Goal: Use online tool/utility: Utilize a website feature to perform a specific function

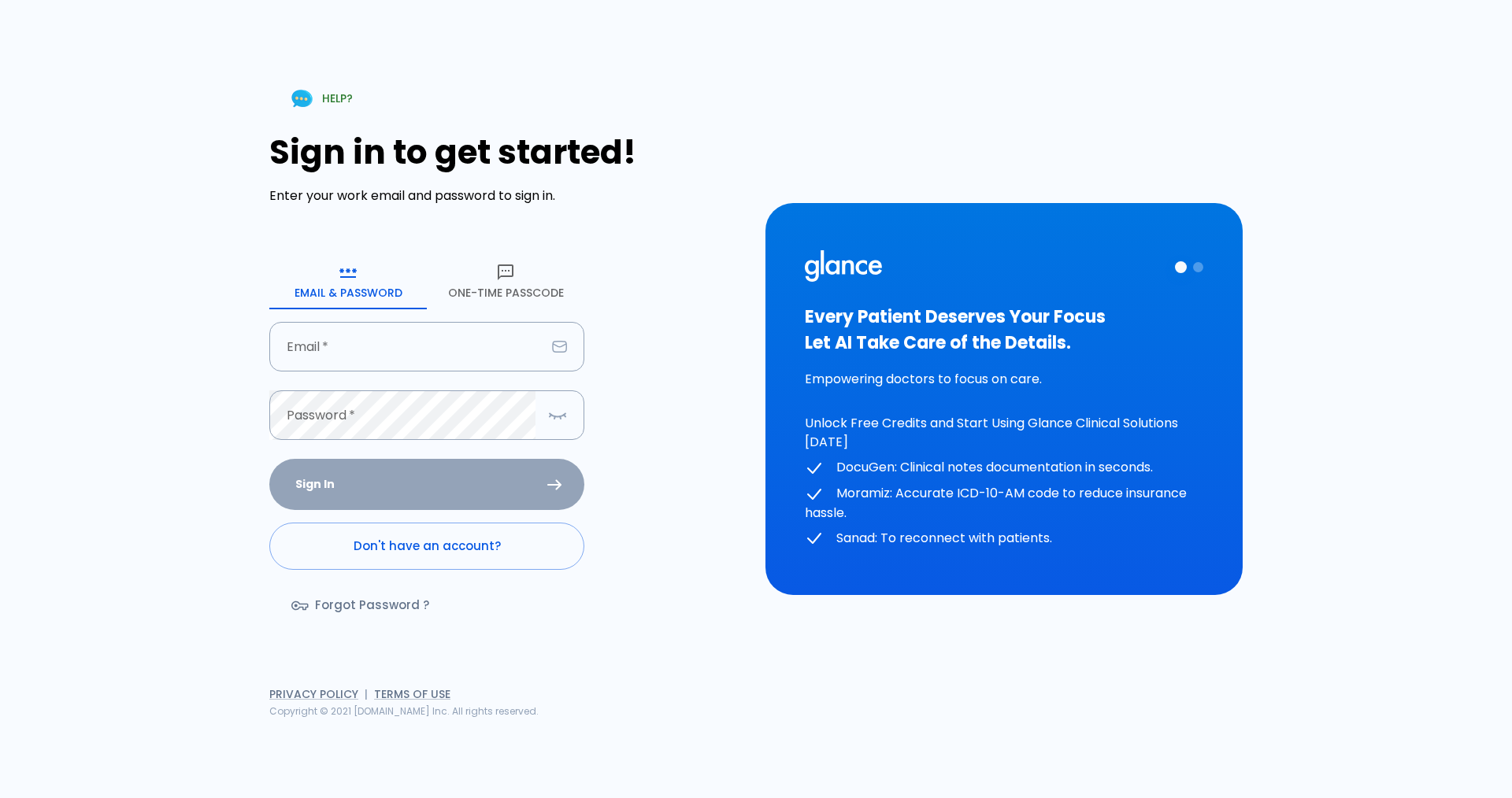
click at [504, 296] on button "One-Time Passcode" at bounding box center [505, 281] width 158 height 57
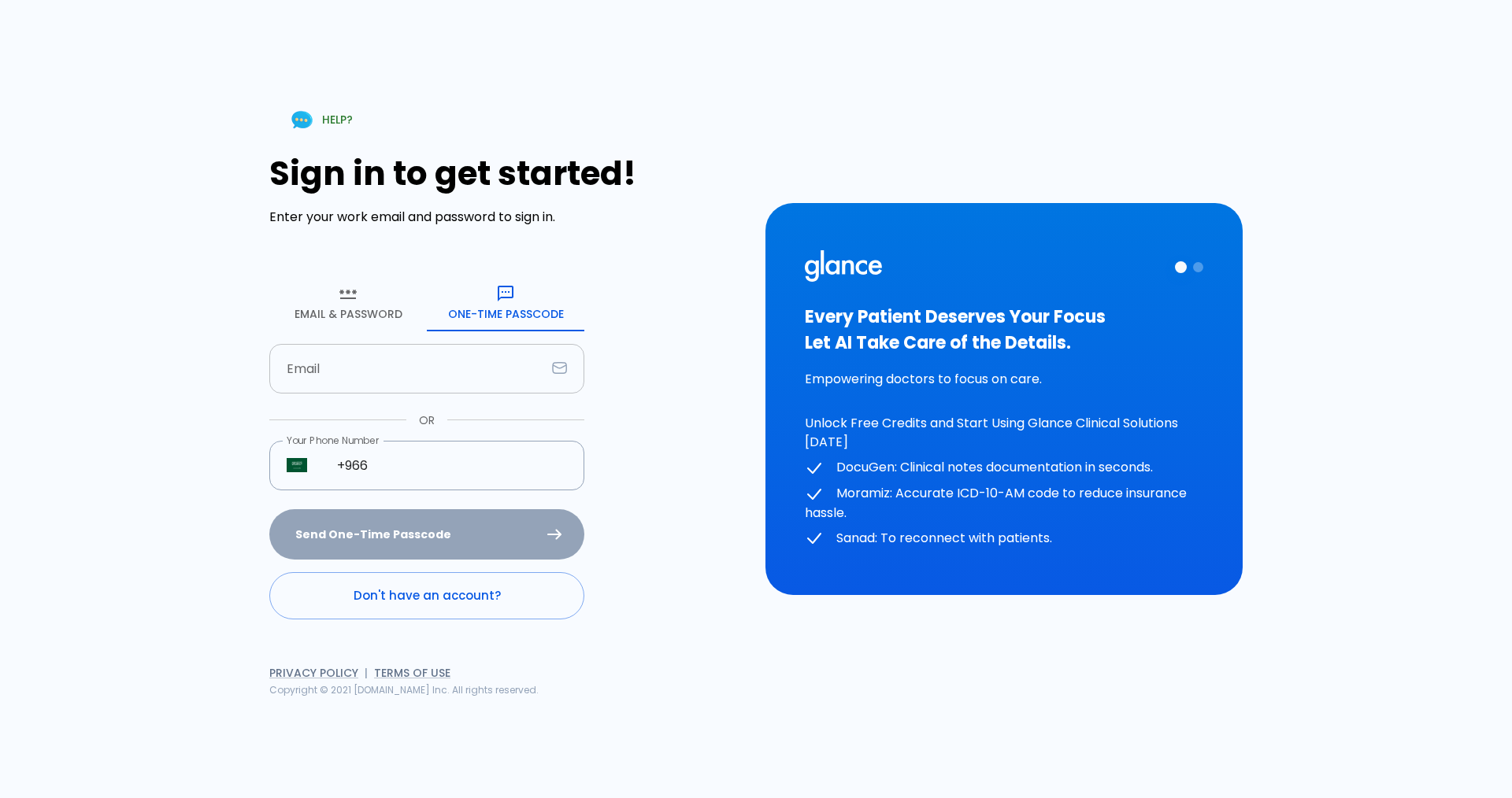
click at [414, 383] on input "Email" at bounding box center [408, 368] width 277 height 50
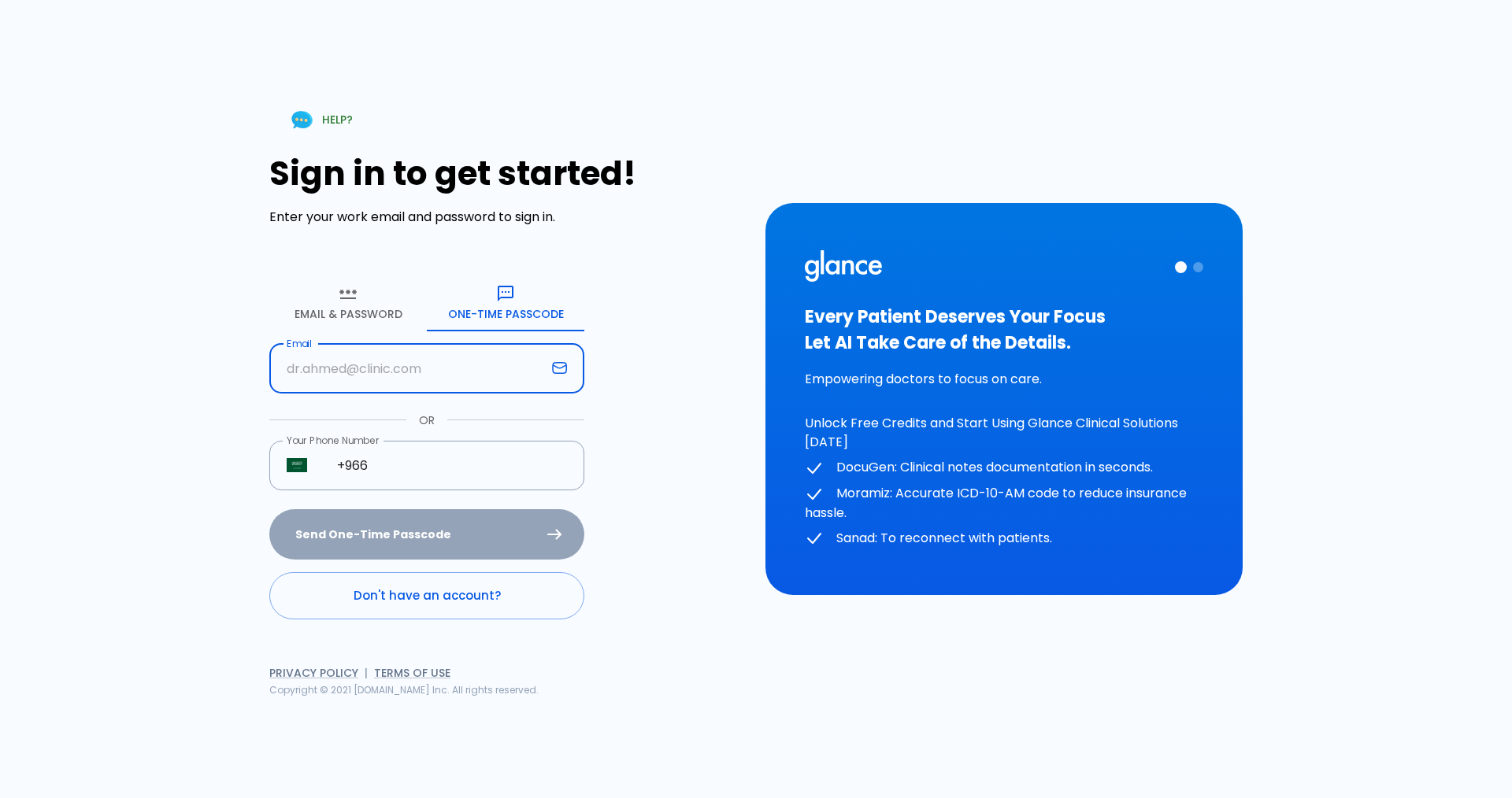
type input "[EMAIL_ADDRESS][DOMAIN_NAME]"
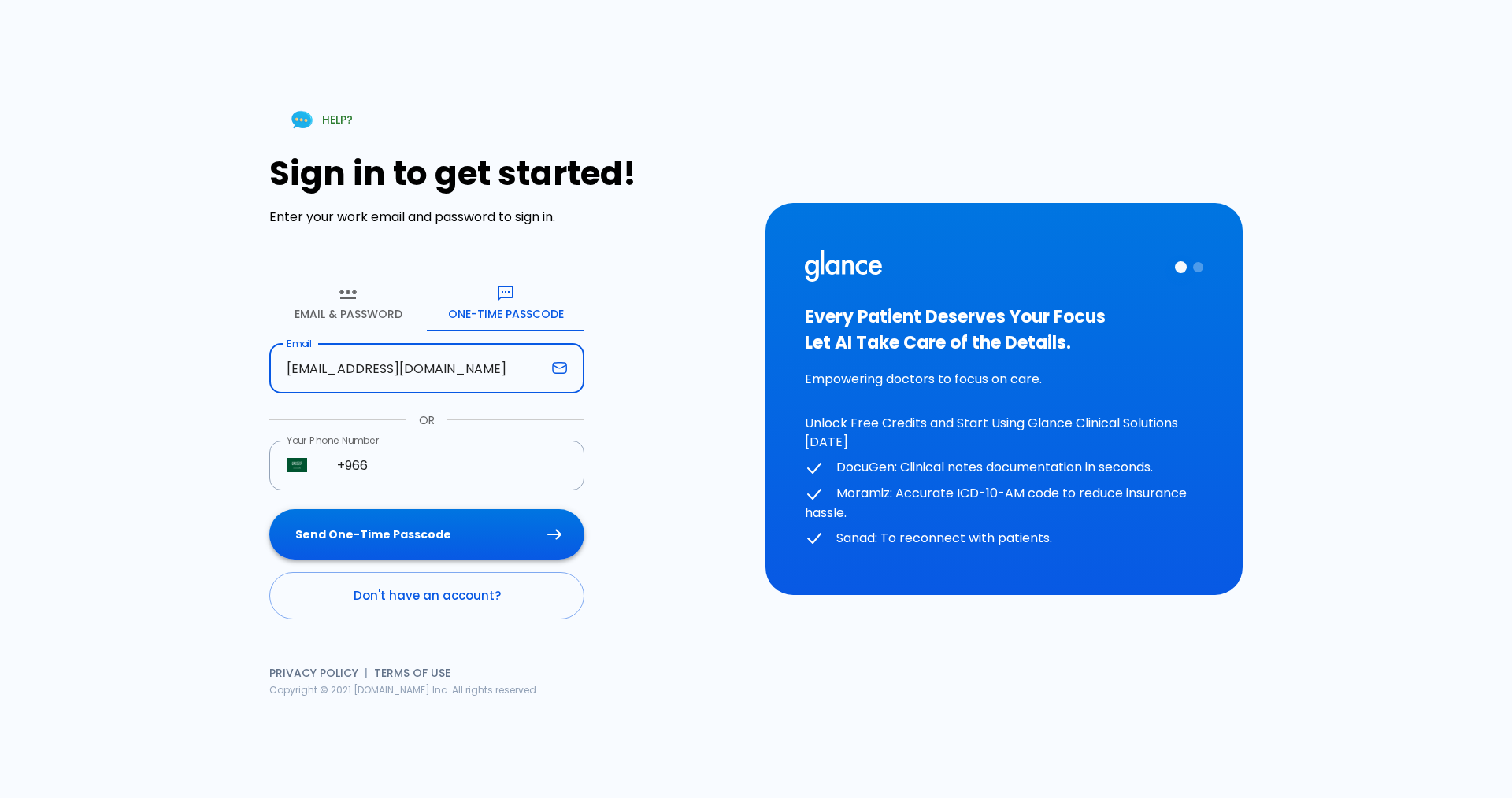
click at [408, 541] on button "Send One-Time Passcode" at bounding box center [427, 535] width 315 height 52
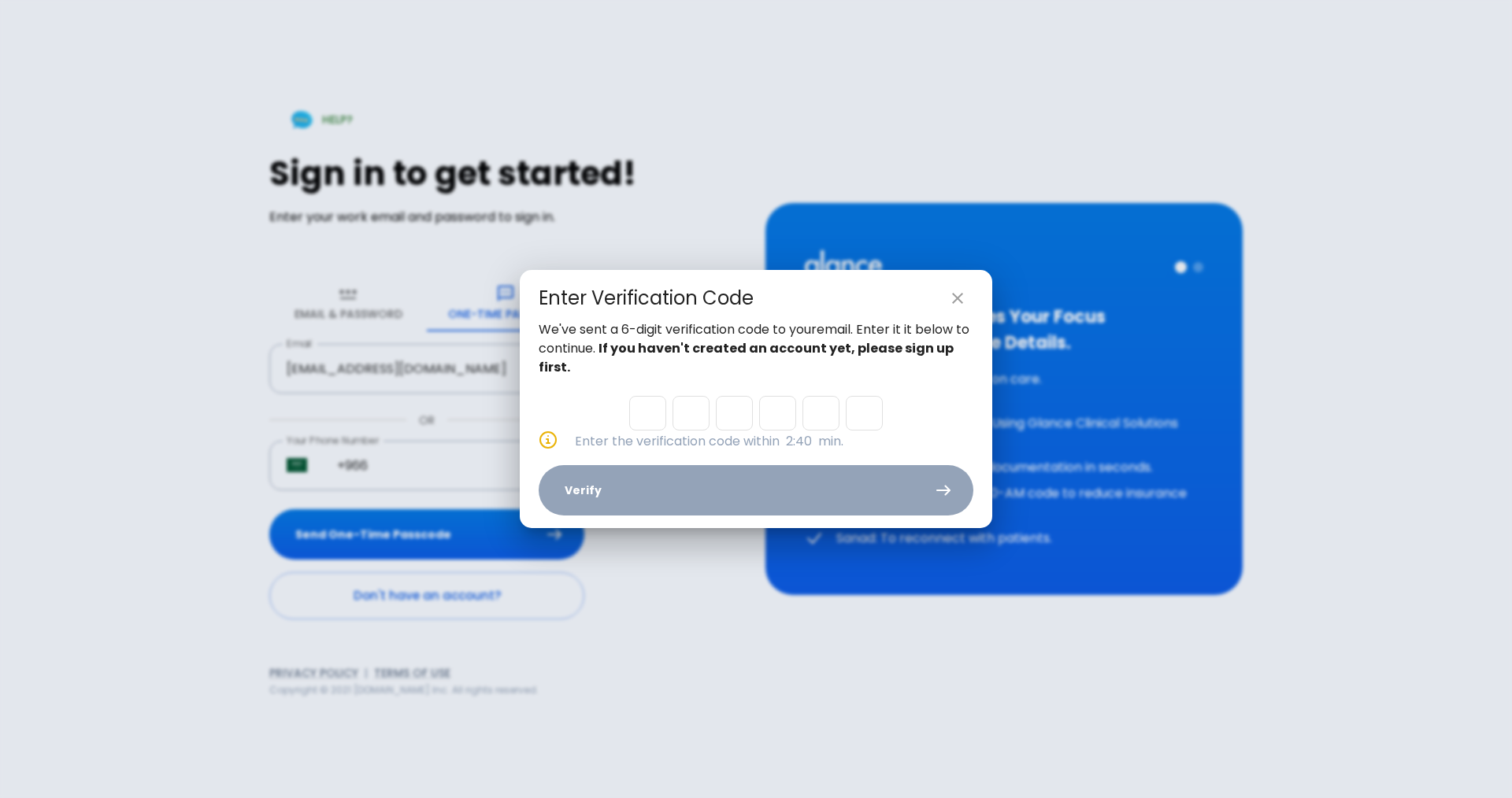
type input "5"
type input "0"
type input "8"
type input "1"
type input "4"
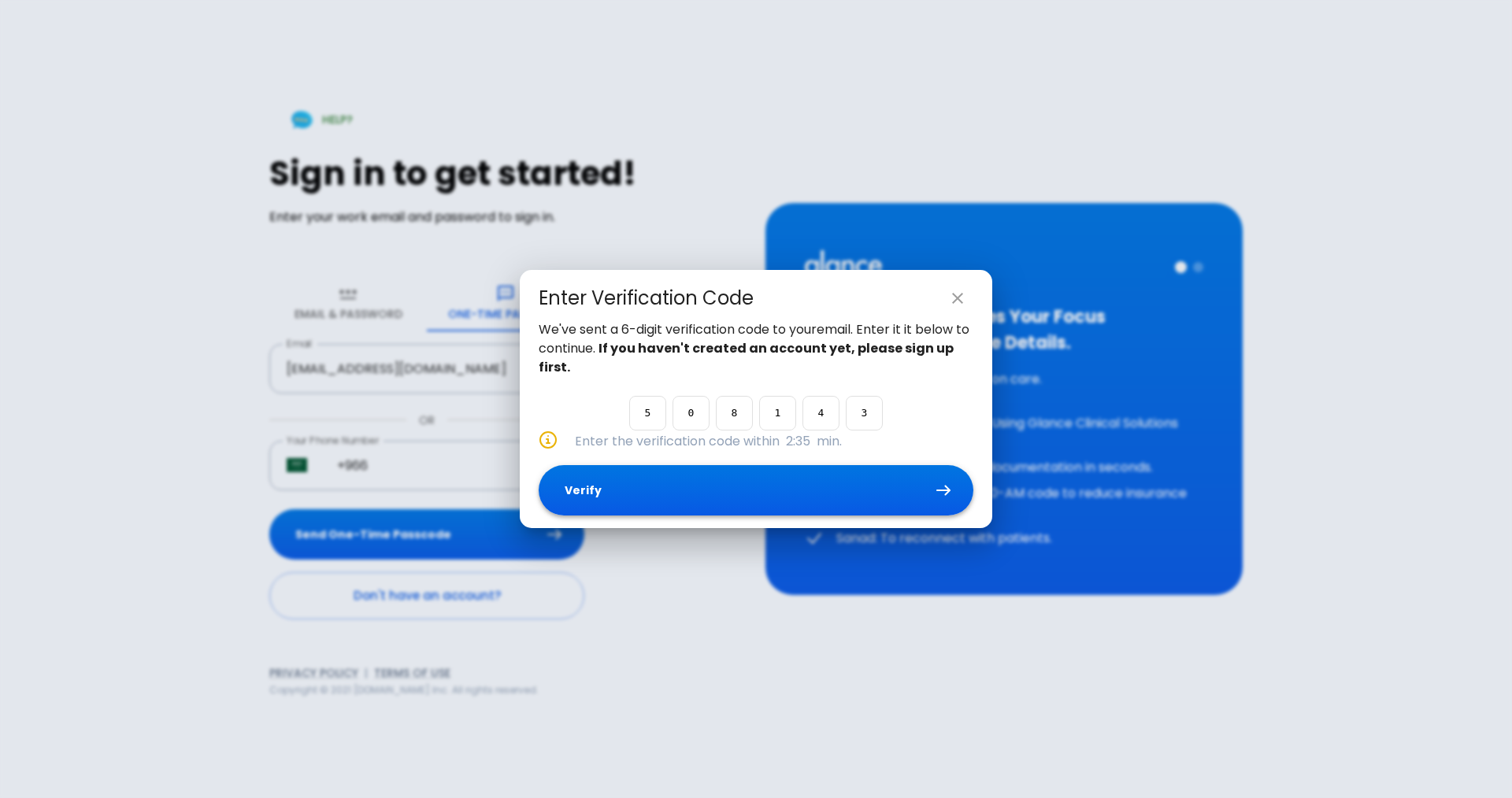
type input "3"
click at [674, 486] on button "Verify" at bounding box center [756, 491] width 434 height 52
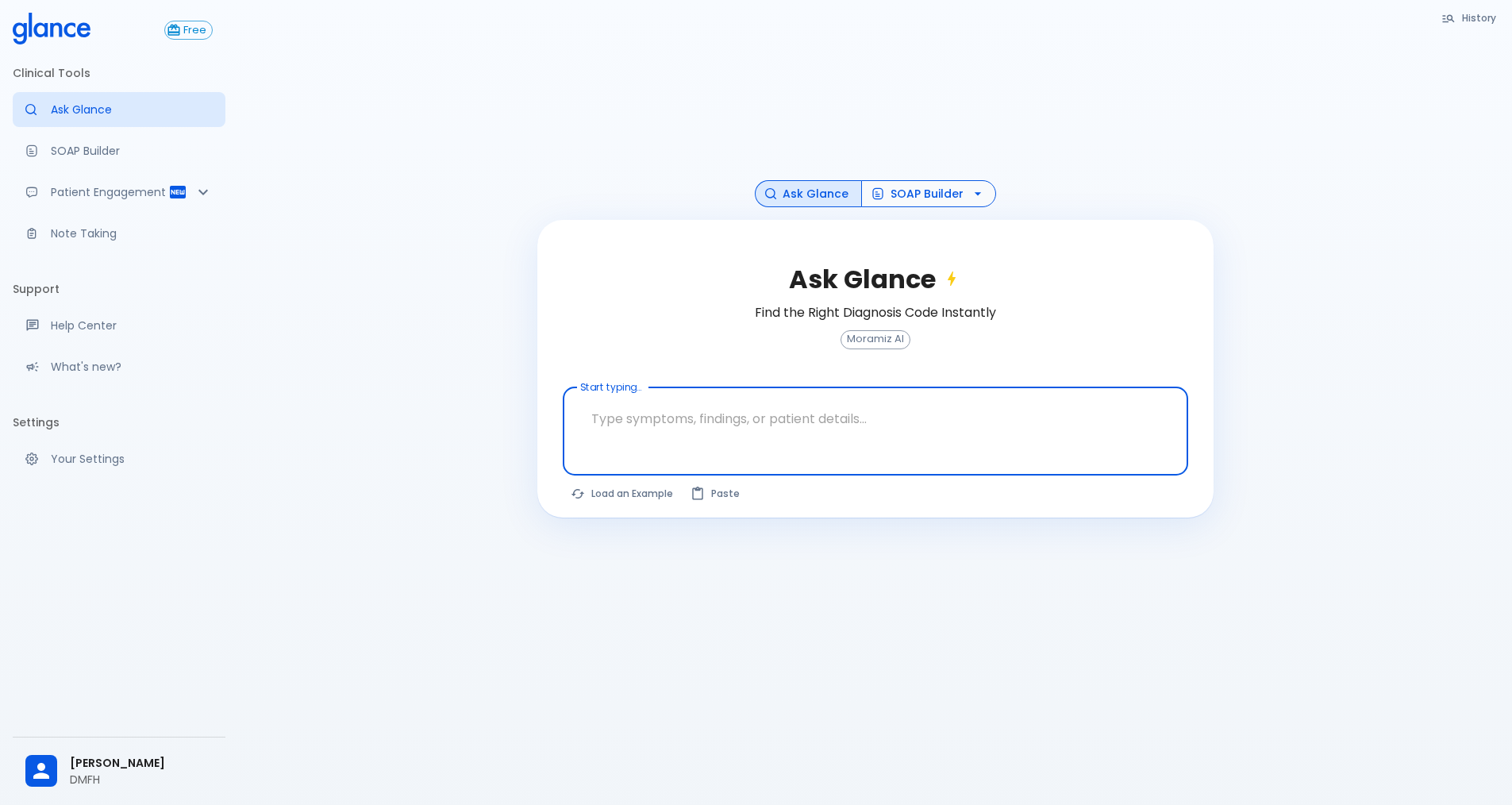
click at [936, 193] on button "SOAP Builder" at bounding box center [929, 193] width 135 height 28
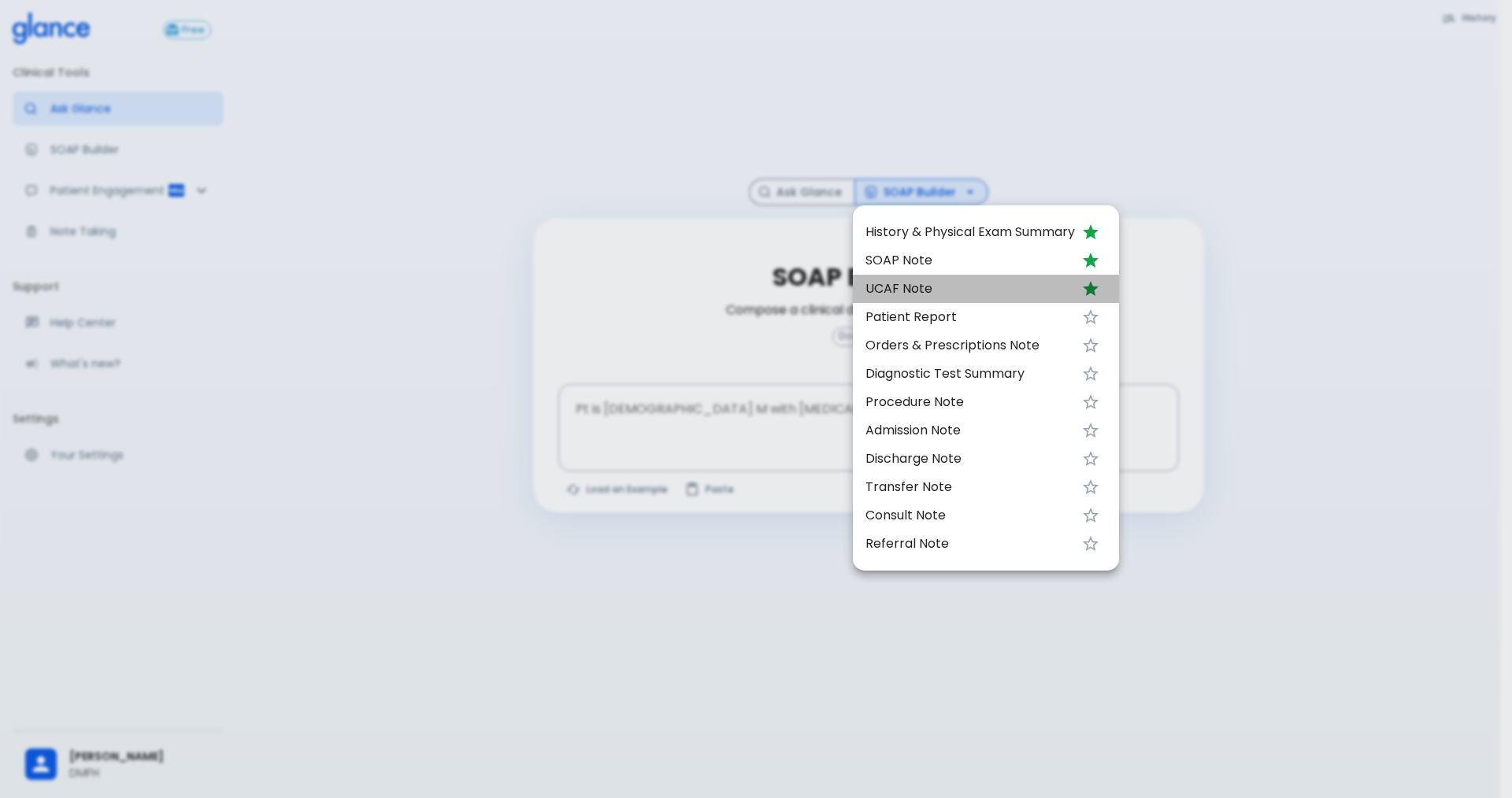
click at [903, 292] on span "UCAF Note" at bounding box center [970, 289] width 209 height 19
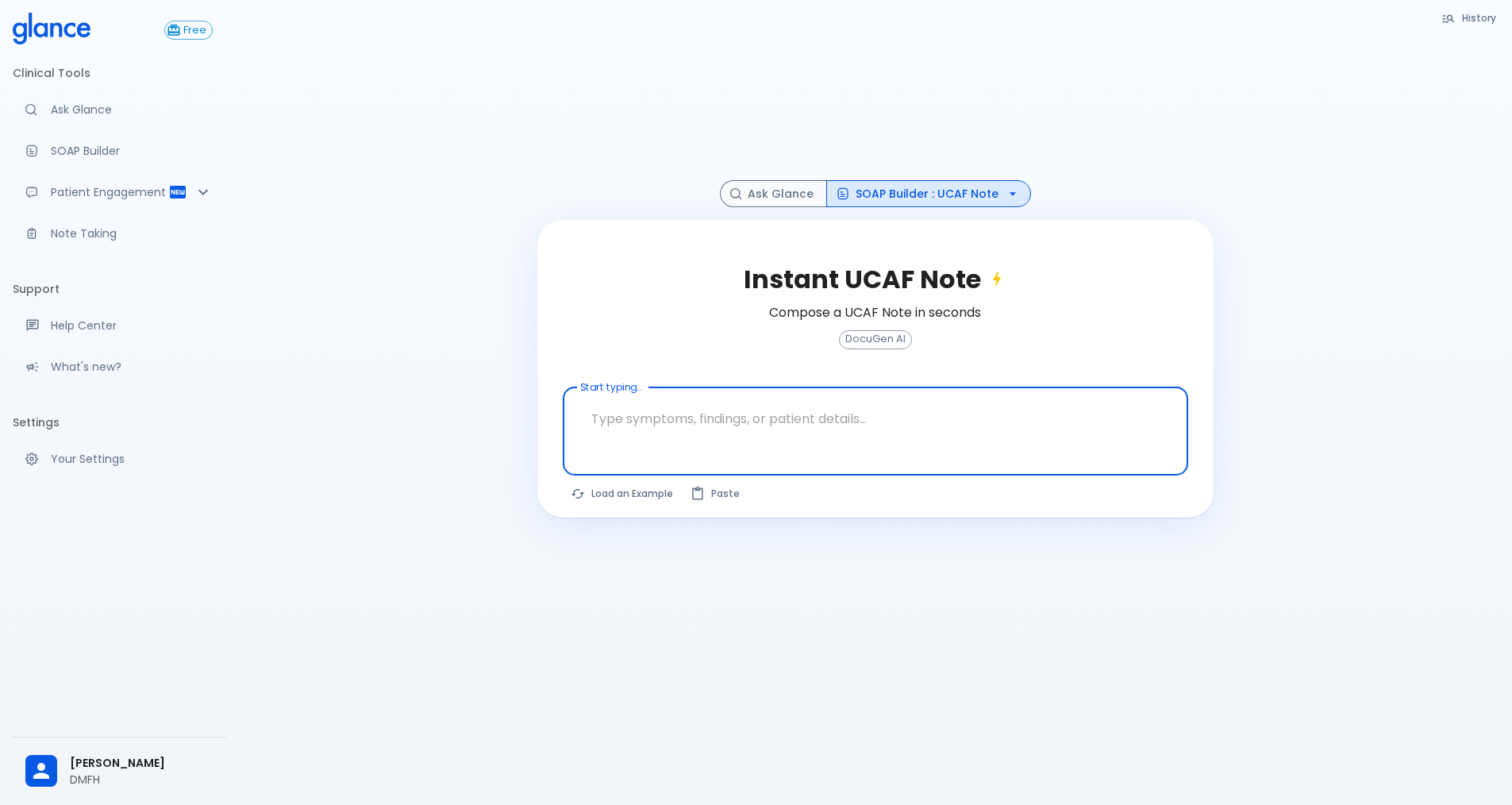
click at [708, 414] on textarea "Start typing..." at bounding box center [875, 419] width 603 height 50
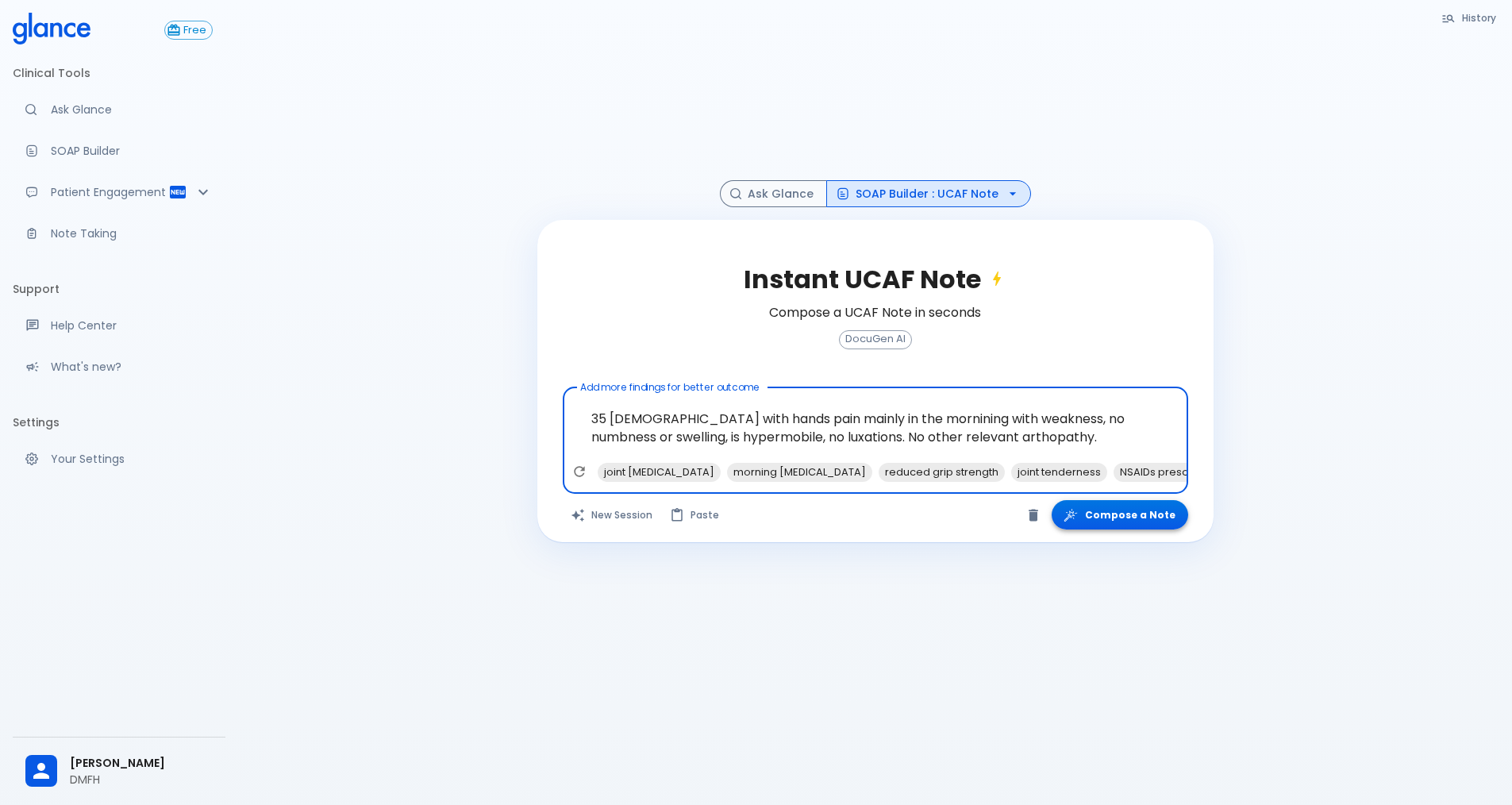
type textarea "35 [DEMOGRAPHIC_DATA] with hands pain mainly in the mornining with weakness, no…"
click at [1095, 515] on button "Compose a Note" at bounding box center [1120, 515] width 137 height 30
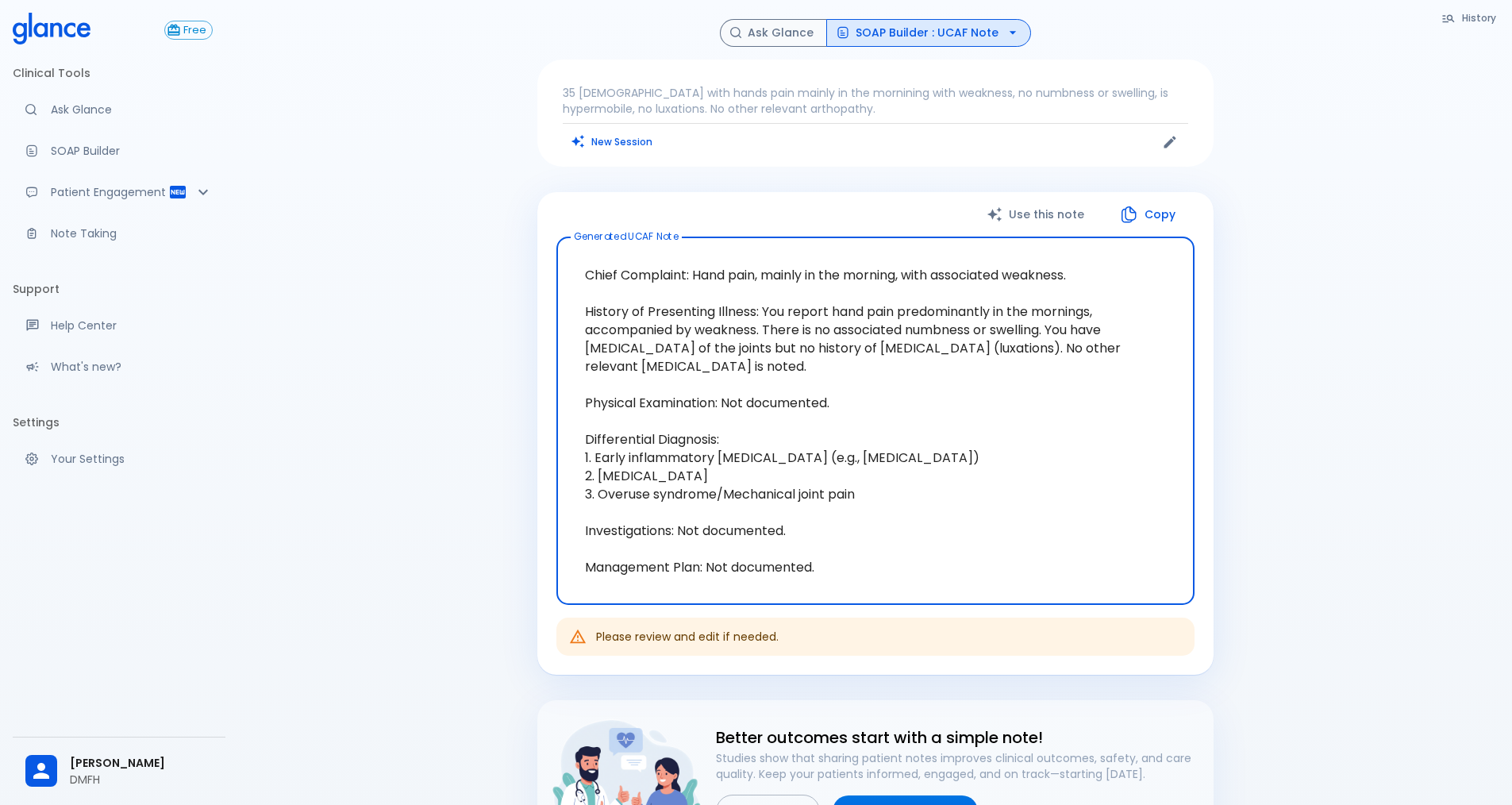
click at [718, 407] on textarea "Chief Complaint: Hand pain, mainly in the morning, with associated weakness. Hi…" at bounding box center [875, 421] width 616 height 342
click at [735, 385] on textarea "Chief Complaint: Hand pain, mainly in the morning, with associated weakness. Hi…" at bounding box center [875, 421] width 616 height 342
click at [719, 371] on textarea "Chief Complaint: Hand pain, mainly in the morning, with associated weakness. Hi…" at bounding box center [875, 421] width 616 height 342
click at [742, 371] on textarea "Chief Complaint: Hand pain, mainly in the morning, with associated weakness. Hi…" at bounding box center [875, 421] width 616 height 342
drag, startPoint x: 734, startPoint y: 366, endPoint x: 760, endPoint y: 307, distance: 64.5
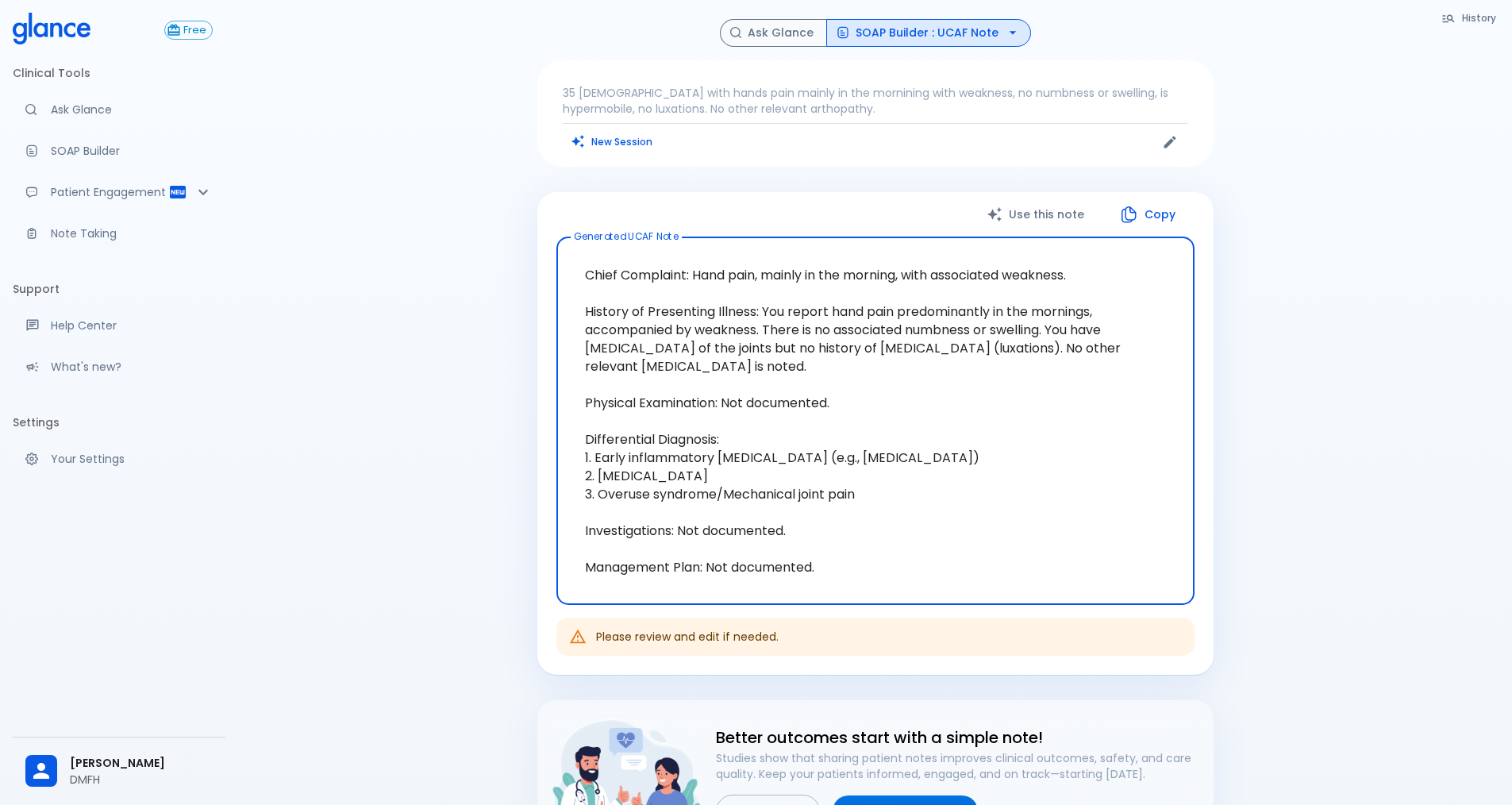
click at [760, 307] on textarea "Chief Complaint: Hand pain, mainly in the morning, with associated weakness. Hi…" at bounding box center [875, 421] width 616 height 342
click at [1005, 35] on icon "button" at bounding box center [1013, 33] width 16 height 16
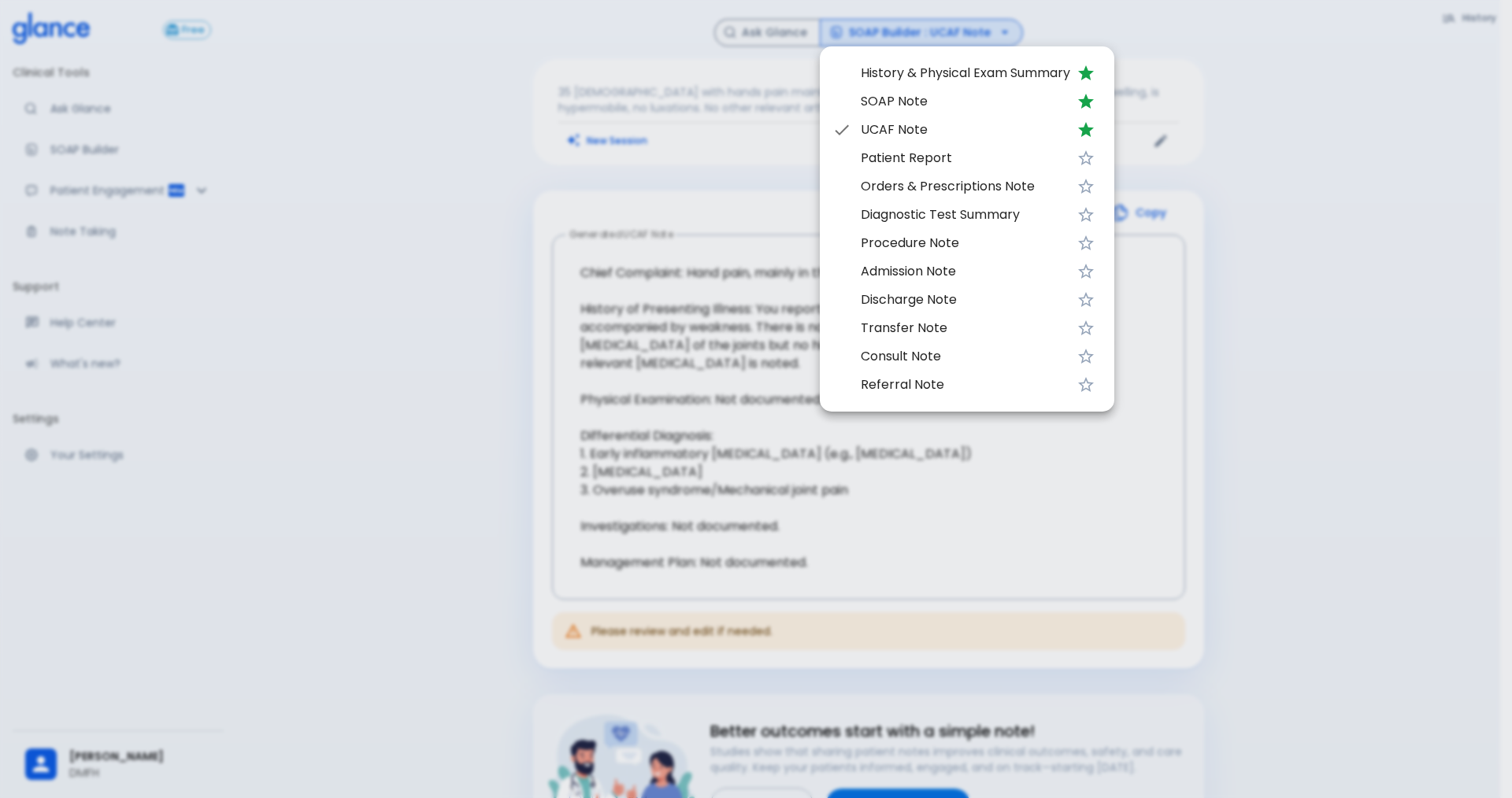
click at [699, 386] on div at bounding box center [756, 399] width 1512 height 798
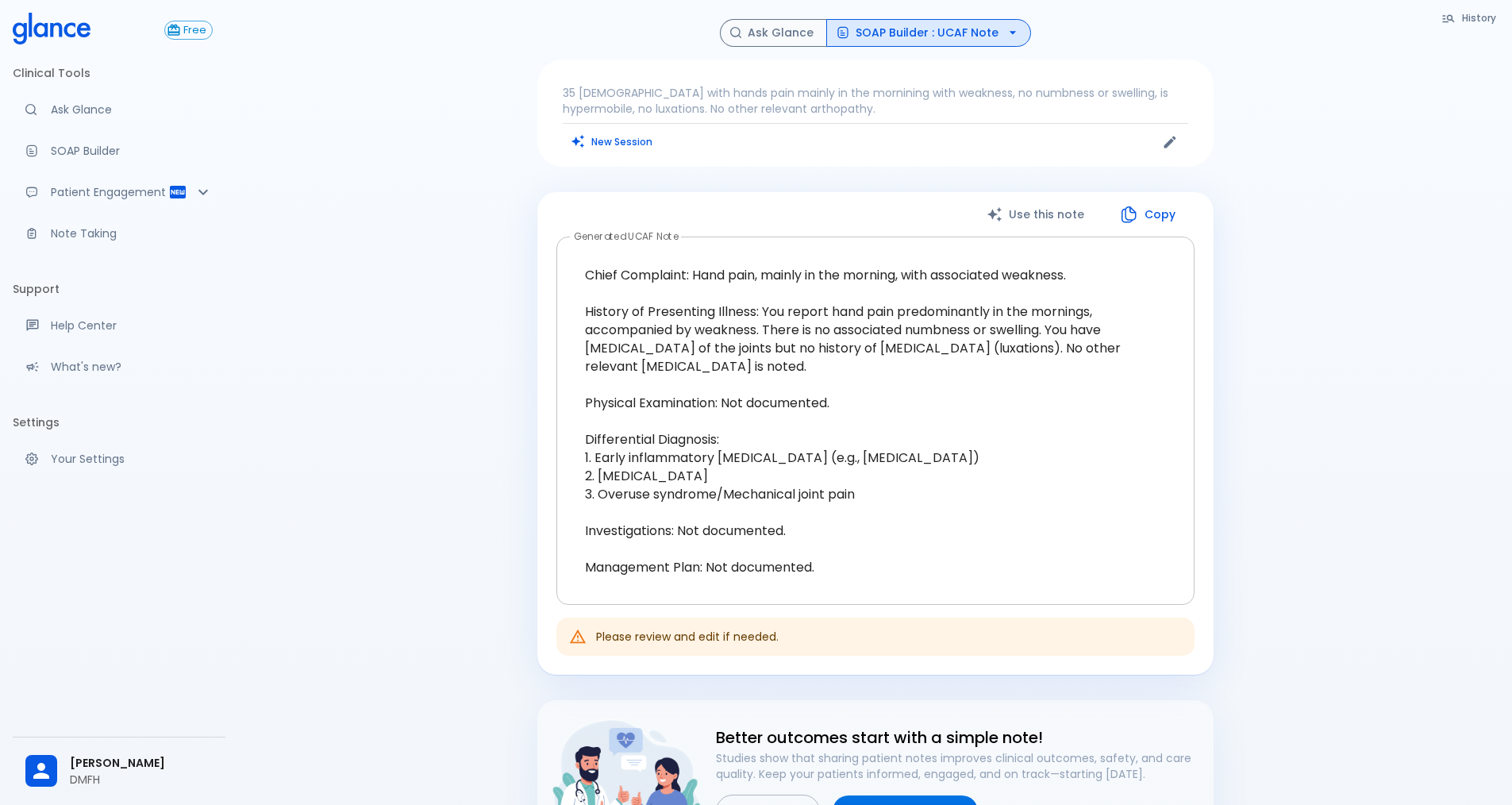
click at [736, 366] on textarea "Chief Complaint: Hand pain, mainly in the morning, with associated weakness. Hi…" at bounding box center [875, 421] width 616 height 342
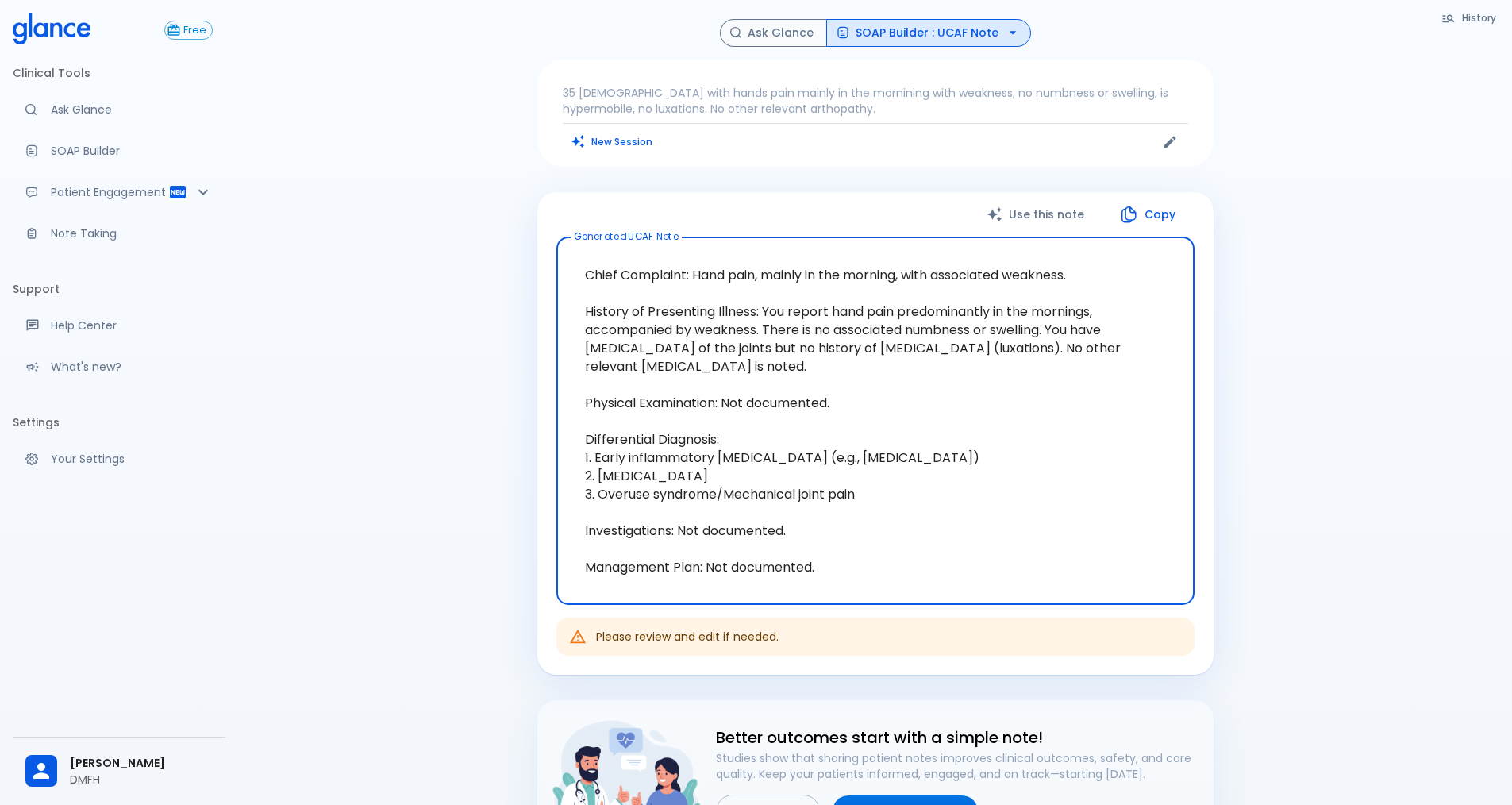
drag, startPoint x: 727, startPoint y: 366, endPoint x: 764, endPoint y: 304, distance: 72.2
click at [764, 304] on textarea "Chief Complaint: Hand pain, mainly in the morning, with associated weakness. Hi…" at bounding box center [875, 421] width 616 height 342
click at [776, 519] on textarea "Chief Complaint: Hand pain, mainly in the morning, with associated weakness. Hi…" at bounding box center [875, 421] width 616 height 342
click at [791, 498] on textarea "Chief Complaint: Hand pain, mainly in the morning, with associated weakness. Hi…" at bounding box center [875, 421] width 616 height 342
click at [842, 505] on textarea "Chief Complaint: Hand pain, mainly in the morning, with associated weakness. Hi…" at bounding box center [875, 421] width 616 height 342
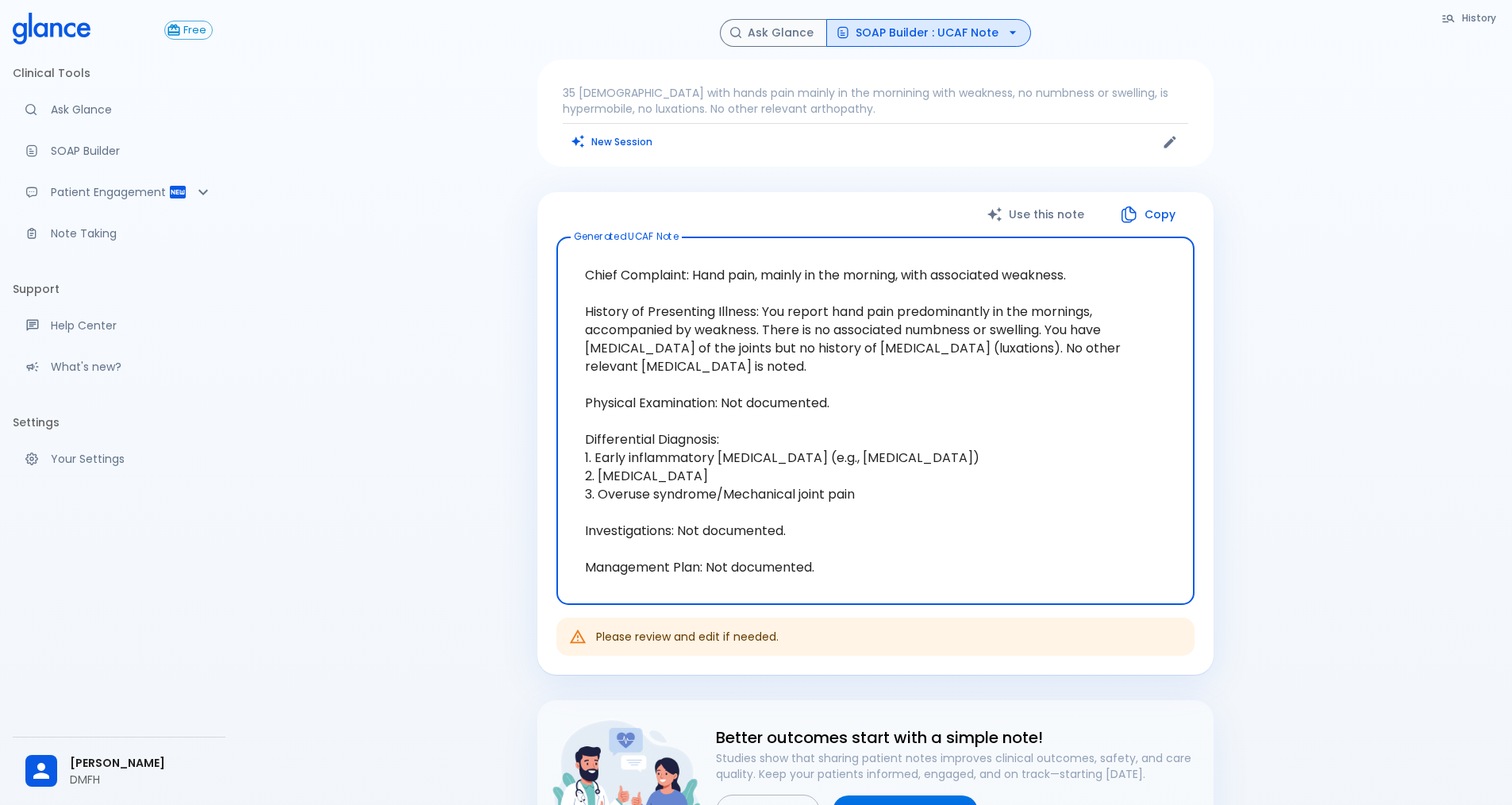
drag, startPoint x: 870, startPoint y: 496, endPoint x: 547, endPoint y: 455, distance: 325.6
click at [547, 455] on div "Use this note Copy Generated UCAF Note Chief Complaint: Hand pain, mainly in th…" at bounding box center [875, 433] width 676 height 484
click at [893, 381] on textarea "Chief Complaint: Hand pain, mainly in the morning, with associated weakness. Hi…" at bounding box center [875, 421] width 616 height 342
click at [819, 95] on p "35 [DEMOGRAPHIC_DATA] with hands pain mainly in the mornining with weakness, no…" at bounding box center [875, 101] width 626 height 32
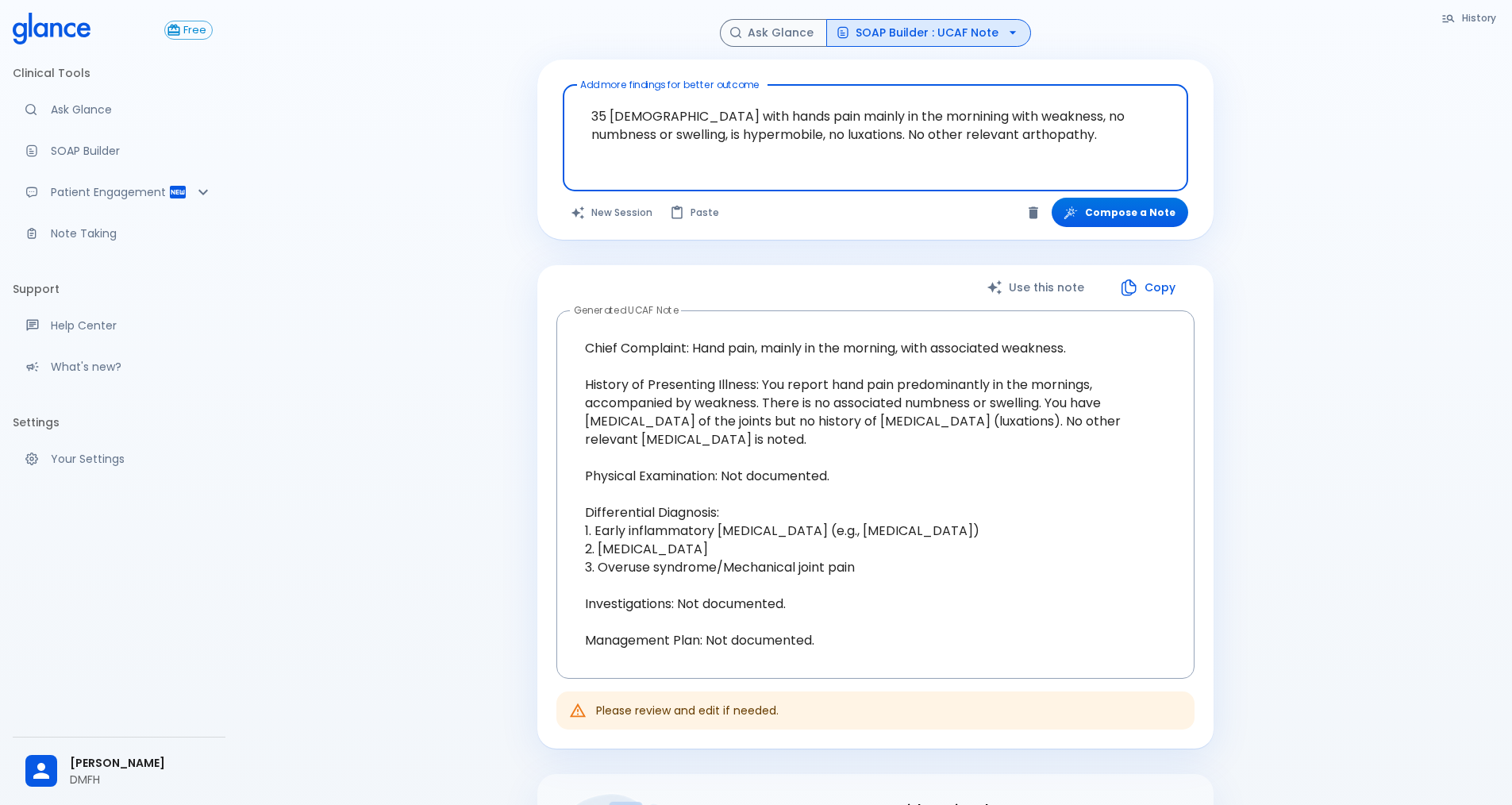
click at [1055, 132] on textarea "35 [DEMOGRAPHIC_DATA] with hands pain mainly in the mornining with weakness, no…" at bounding box center [875, 125] width 603 height 68
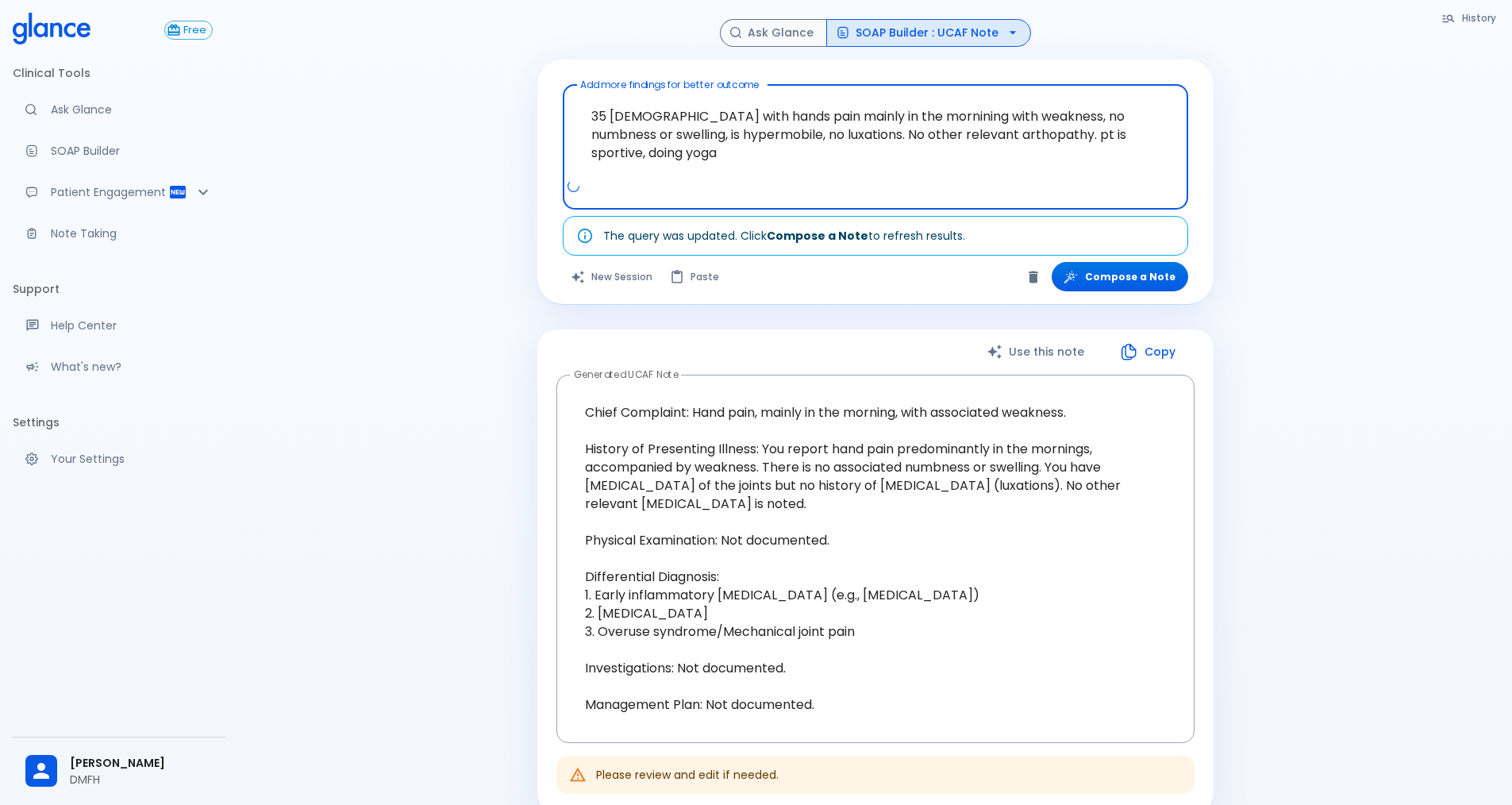
click at [592, 157] on textarea "35 [DEMOGRAPHIC_DATA] with hands pain mainly in the mornining with weakness, no…" at bounding box center [875, 134] width 603 height 86
click at [628, 151] on textarea "35 [DEMOGRAPHIC_DATA] with hands pain mainly in the mornining with weakness, no…" at bounding box center [875, 134] width 603 height 86
type textarea "35 [DEMOGRAPHIC_DATA] with hands pain mainly in the mornining with weakness, no…"
click at [1116, 281] on button "Compose a Note" at bounding box center [1120, 277] width 137 height 30
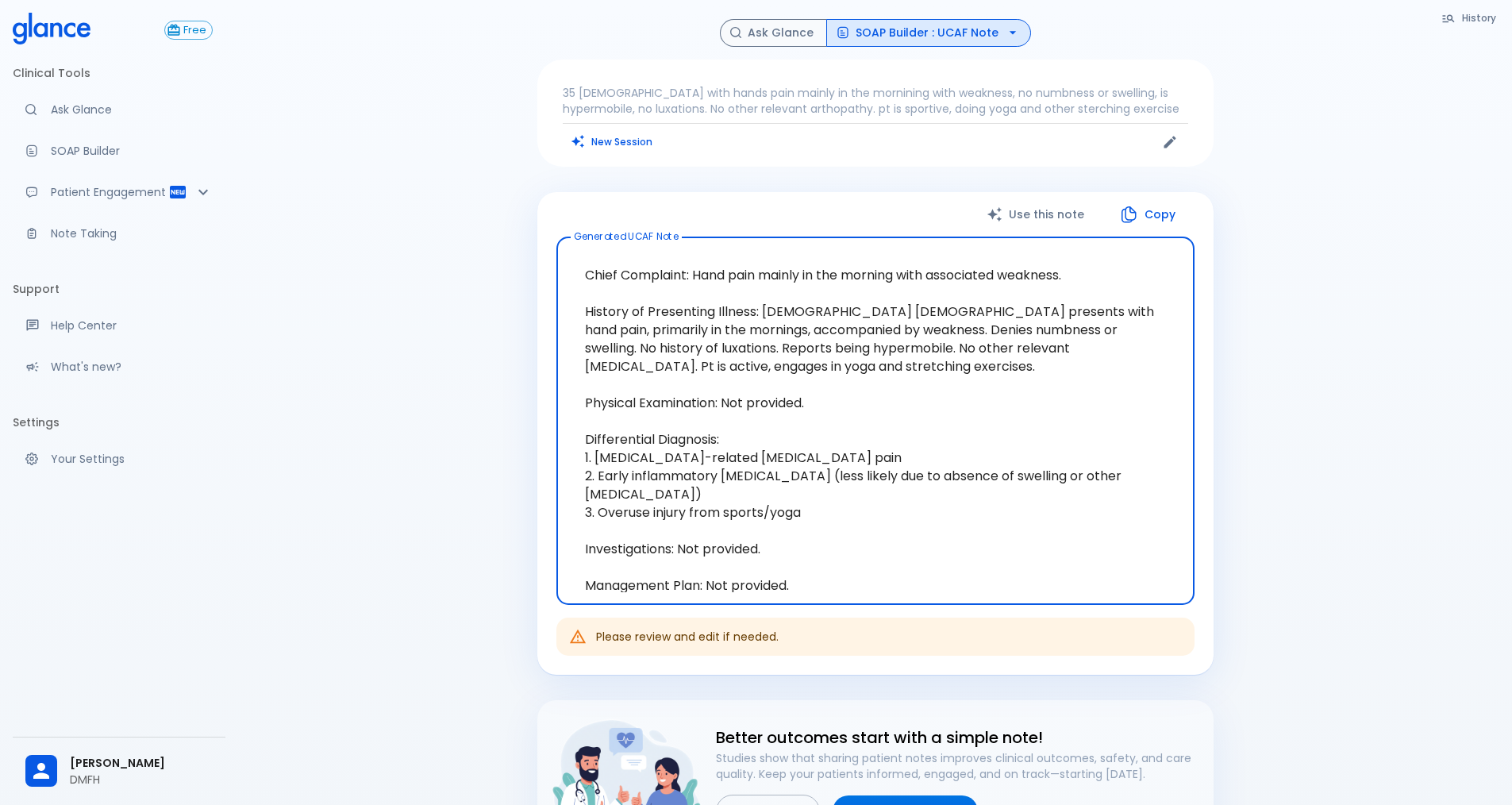
click at [803, 381] on textarea "Chief Complaint: Hand pain mainly in the morning with associated weakness. Hist…" at bounding box center [875, 421] width 616 height 342
click at [973, 369] on textarea "Chief Complaint: Hand pain mainly in the morning with associated weakness. Hist…" at bounding box center [875, 421] width 616 height 342
click at [997, 362] on textarea "Chief Complaint: Hand pain mainly in the morning with associated weakness. Hist…" at bounding box center [875, 421] width 616 height 342
click at [817, 363] on textarea "Chief Complaint: Hand pain mainly in the morning with associated weakness. Hist…" at bounding box center [875, 421] width 616 height 342
click at [768, 363] on textarea "Chief Complaint: Hand pain mainly in the morning with associated weakness. Hist…" at bounding box center [875, 421] width 616 height 342
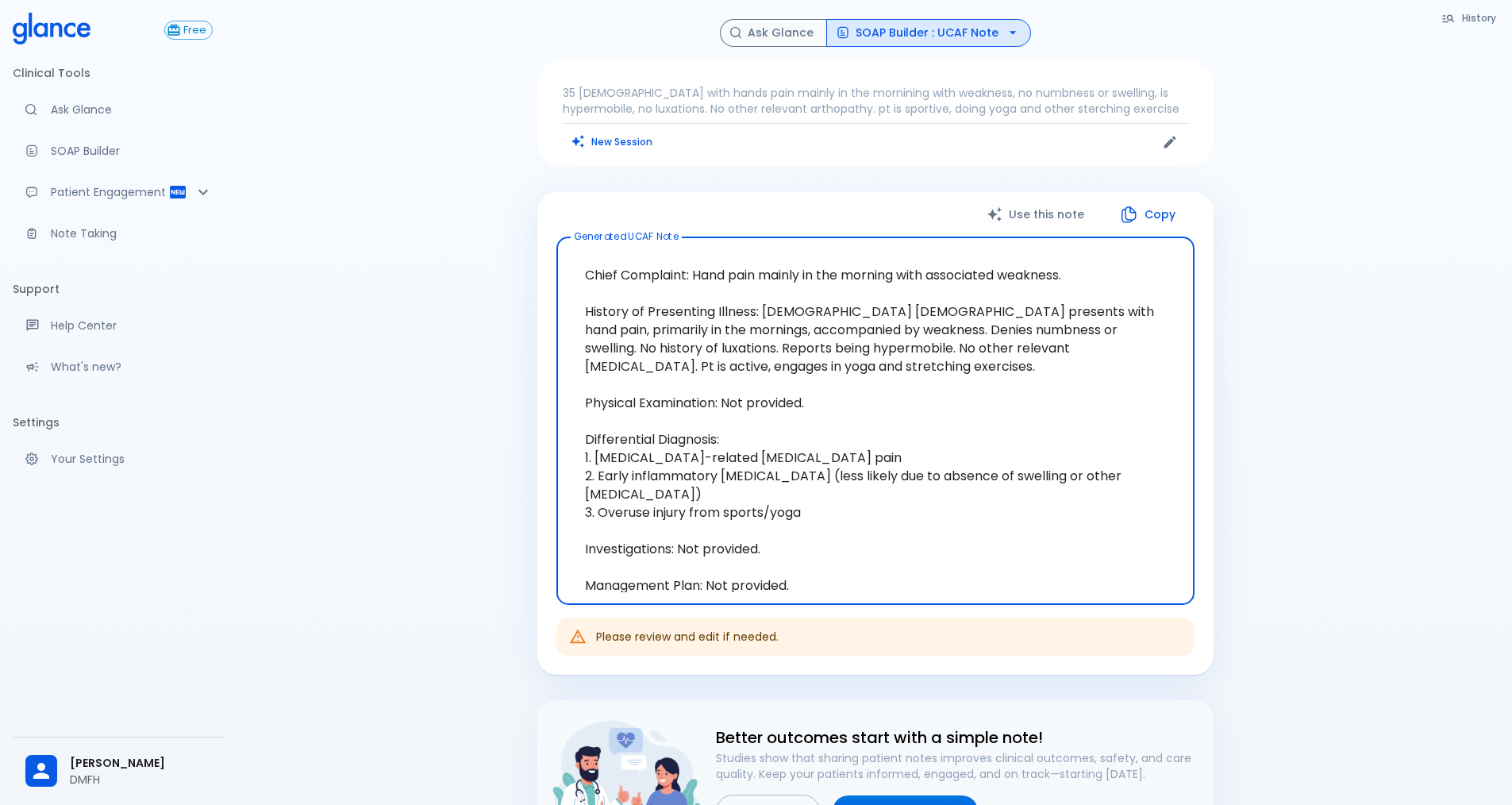
click at [770, 373] on textarea "Chief Complaint: Hand pain mainly in the morning with associated weakness. Hist…" at bounding box center [875, 421] width 616 height 342
drag, startPoint x: 750, startPoint y: 366, endPoint x: 957, endPoint y: 354, distance: 207.3
click at [957, 354] on textarea "Chief Complaint: Hand pain mainly in the morning with associated weakness. Hist…" at bounding box center [875, 421] width 616 height 342
click at [613, 146] on button "New Session" at bounding box center [612, 141] width 99 height 23
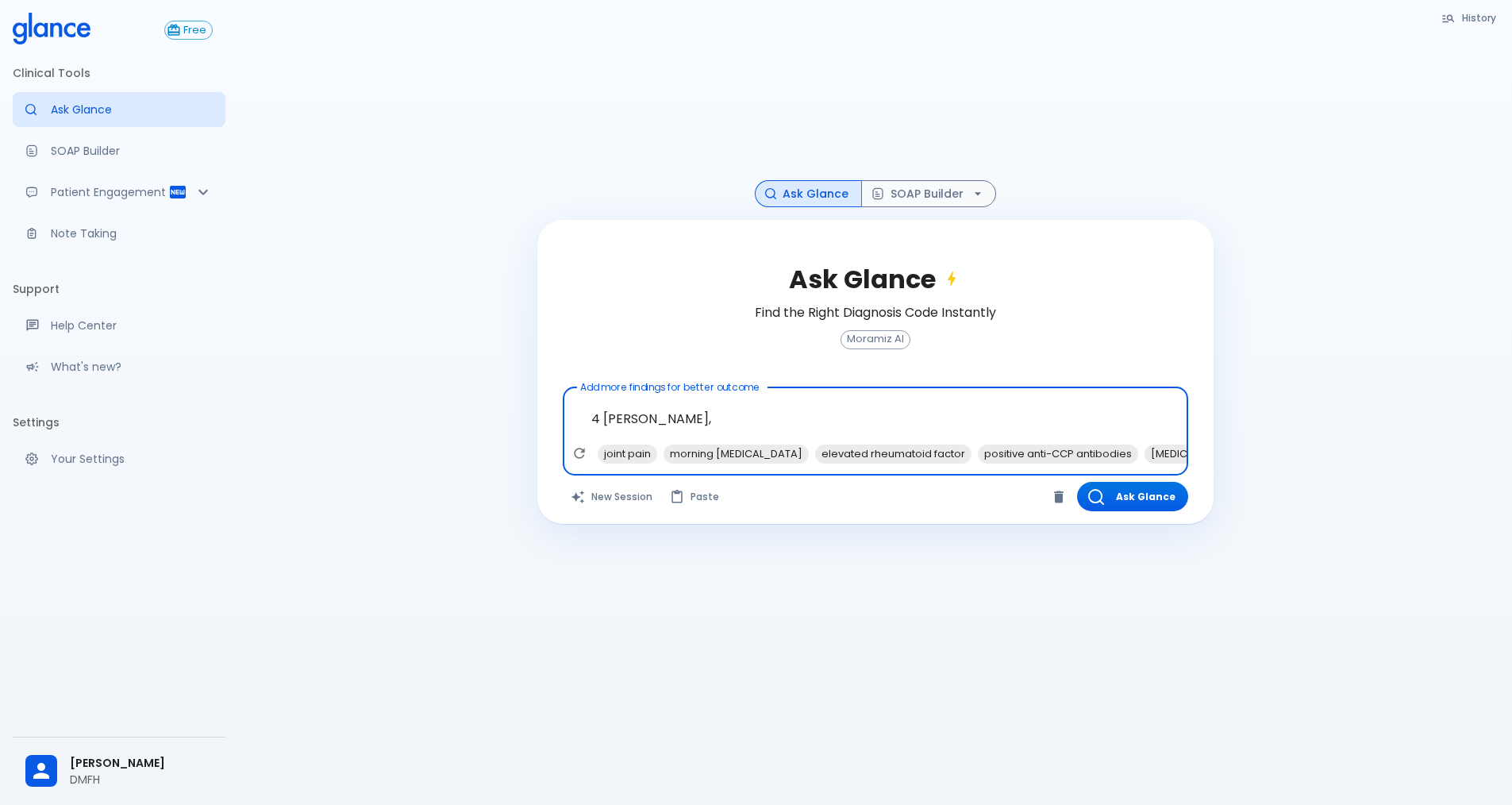
click at [632, 418] on textarea "4 [PERSON_NAME]," at bounding box center [875, 419] width 603 height 50
click at [664, 414] on textarea "4 year RA," at bounding box center [875, 419] width 603 height 50
click at [671, 422] on textarea "4 year RA," at bounding box center [875, 419] width 603 height 50
click at [637, 420] on textarea "4 year RA," at bounding box center [875, 419] width 603 height 50
click at [790, 421] on textarea "4 year daignosed as RA," at bounding box center [875, 419] width 603 height 50
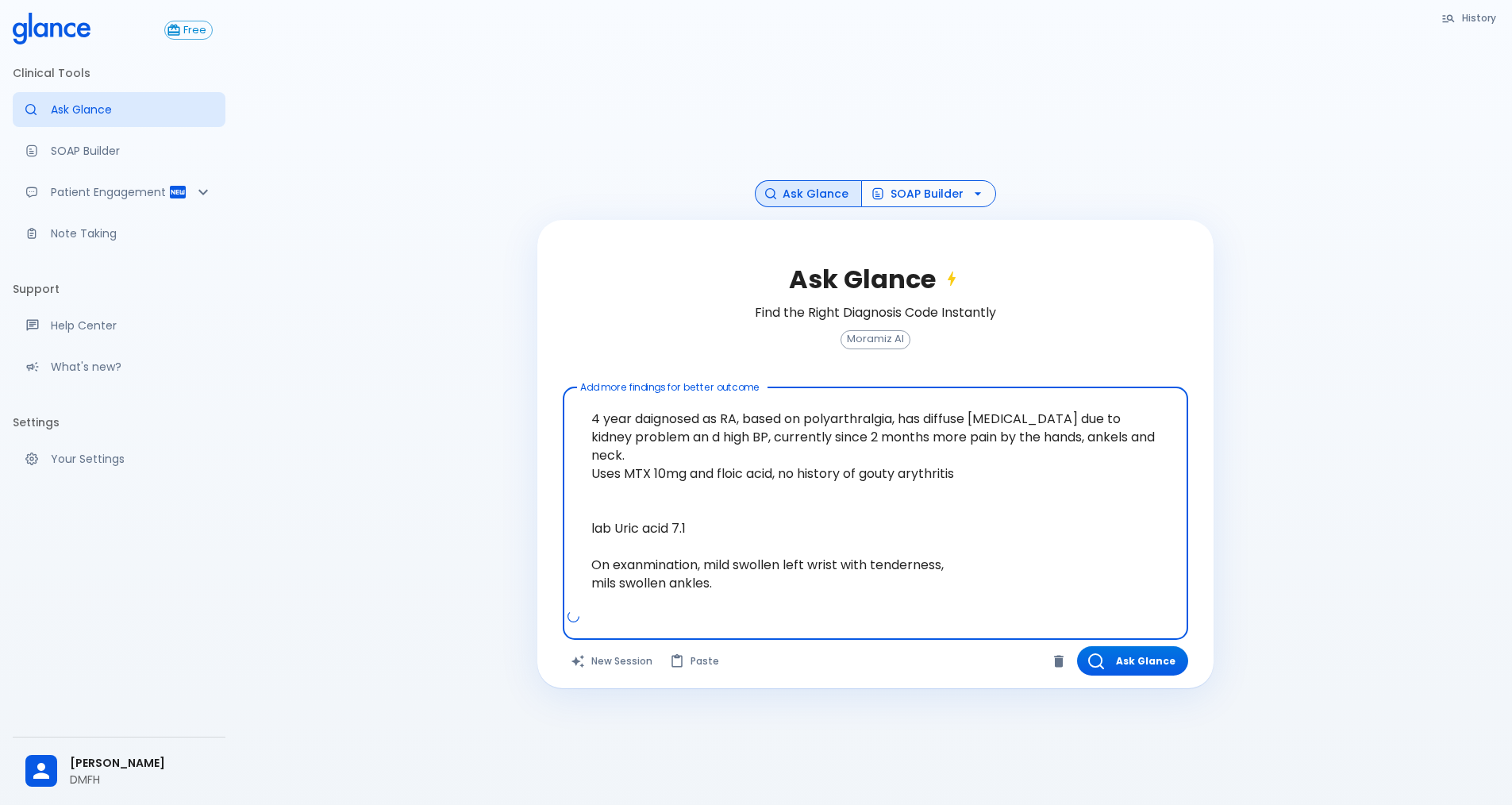
type textarea "4 year daignosed as RA, based on polyarthralgia, has diffuse [MEDICAL_DATA] due…"
click at [961, 190] on button "SOAP Builder" at bounding box center [929, 193] width 135 height 28
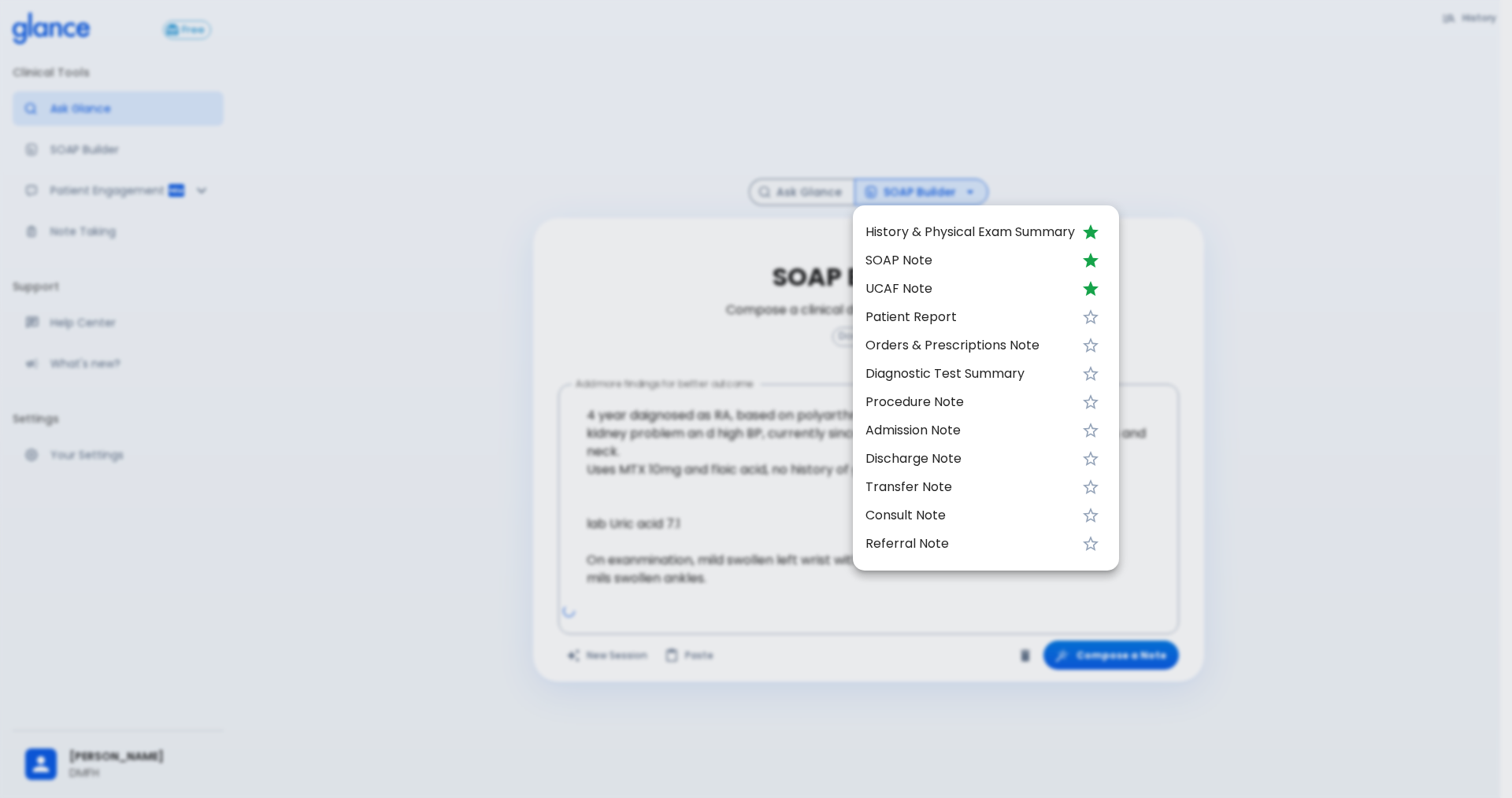
click at [916, 294] on span "UCAF Note" at bounding box center [970, 289] width 209 height 19
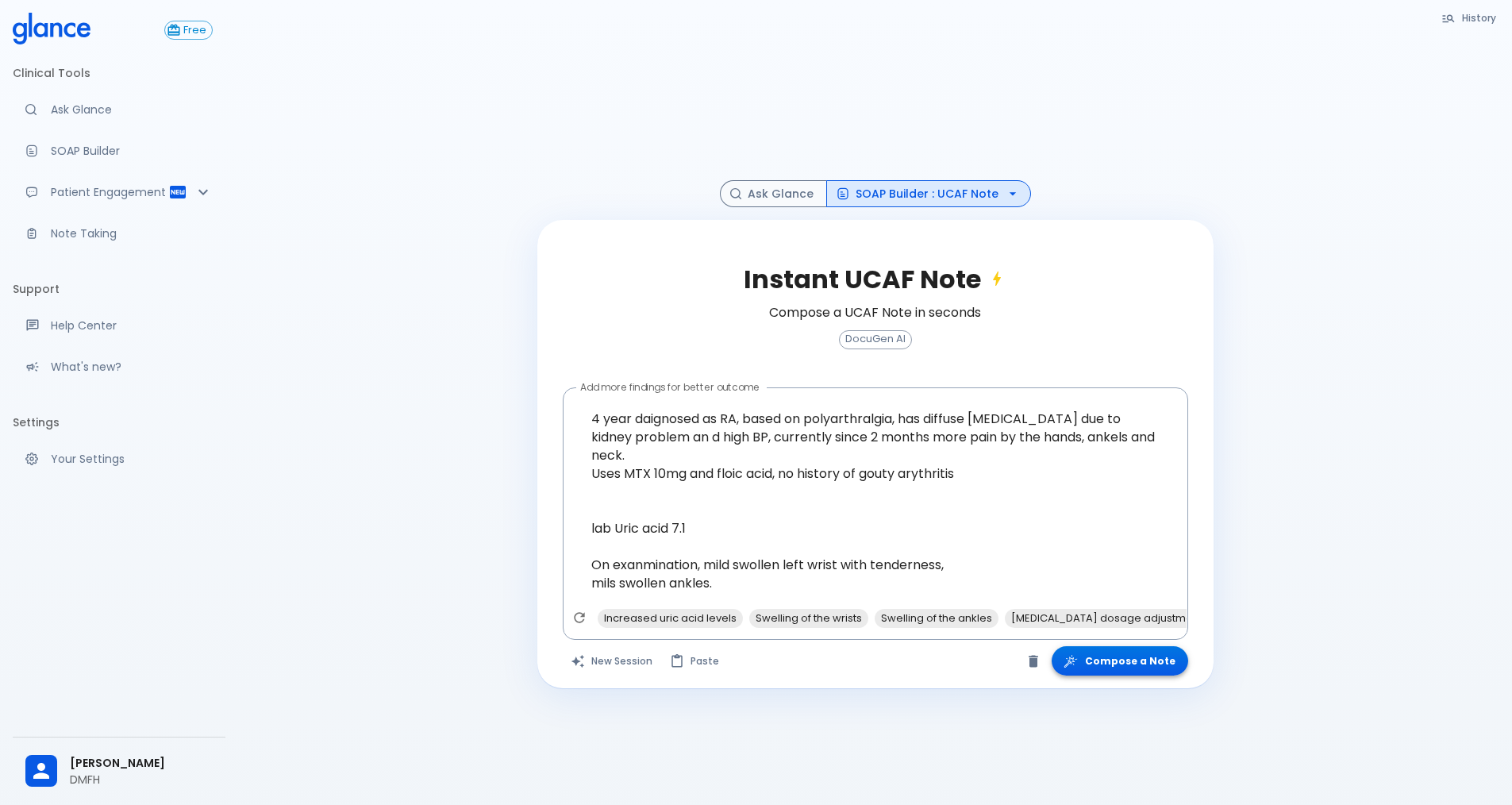
click at [1108, 661] on button "Compose a Note" at bounding box center [1120, 661] width 137 height 30
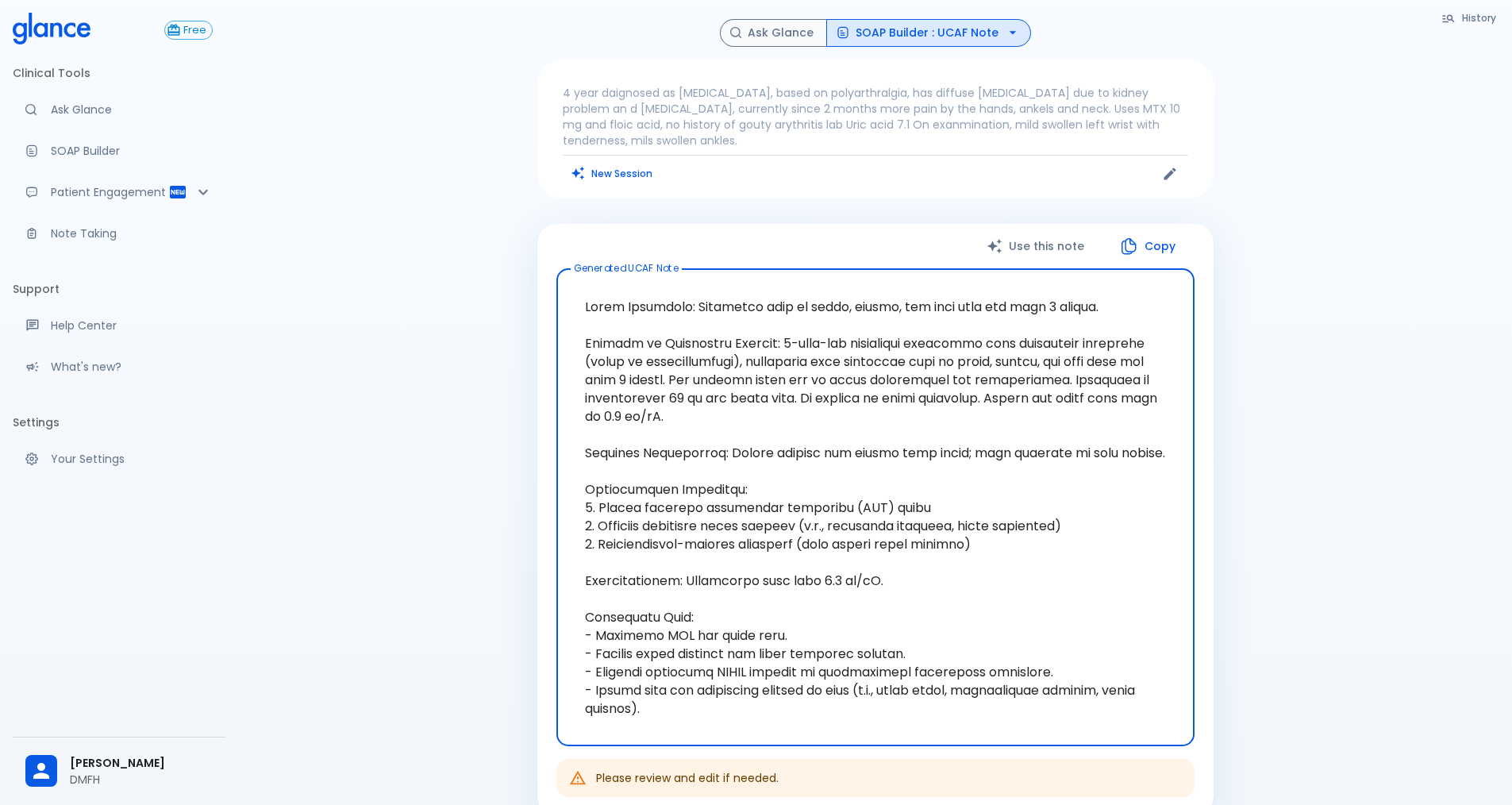
click at [717, 509] on textarea "Generated UCAF Note" at bounding box center [875, 508] width 616 height 452
click at [780, 464] on textarea "Generated UCAF Note" at bounding box center [875, 508] width 616 height 452
drag, startPoint x: 1137, startPoint y: 452, endPoint x: 543, endPoint y: 339, distance: 604.7
click at [543, 339] on div "Use this note Copy Generated UCAF Note x Generated UCAF Note Please review and …" at bounding box center [875, 520] width 676 height 593
click at [763, 513] on textarea "Generated UCAF Note" at bounding box center [875, 508] width 616 height 452
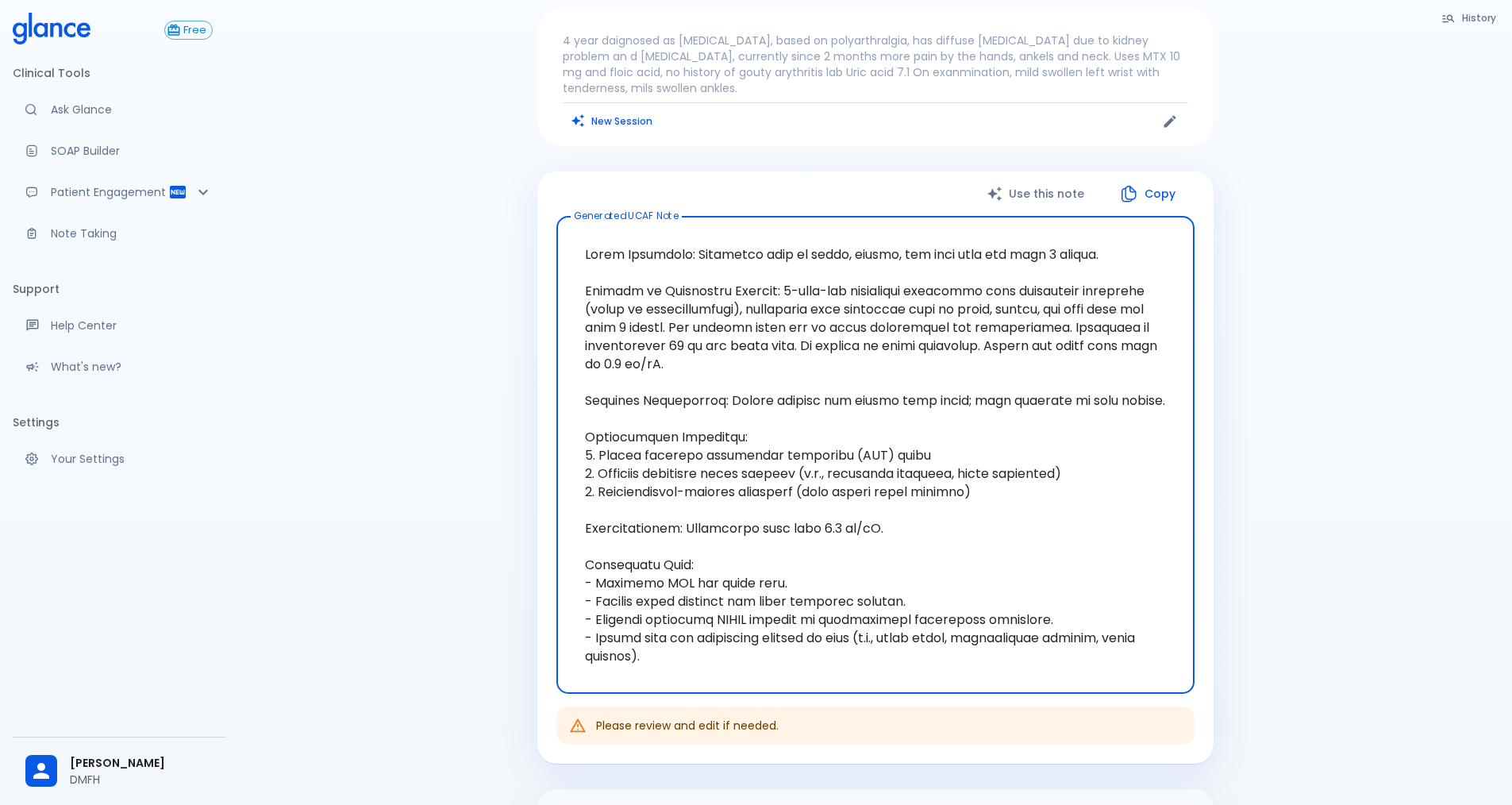
scroll to position [79, 0]
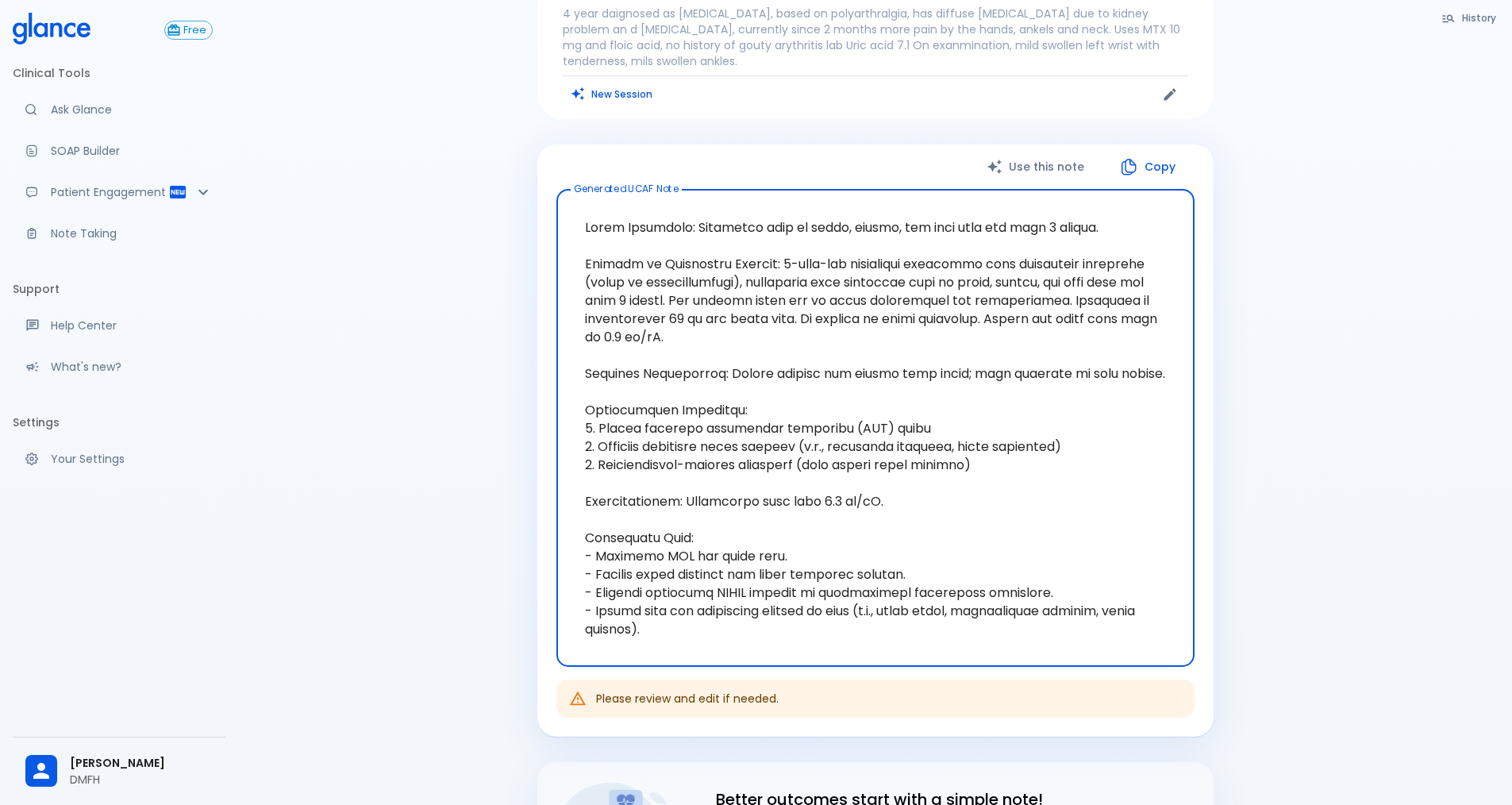
drag, startPoint x: 663, startPoint y: 636, endPoint x: 579, endPoint y: 404, distance: 246.7
click at [579, 404] on textarea "Generated UCAF Note" at bounding box center [875, 428] width 616 height 452
click at [630, 92] on button "New Session" at bounding box center [612, 94] width 99 height 23
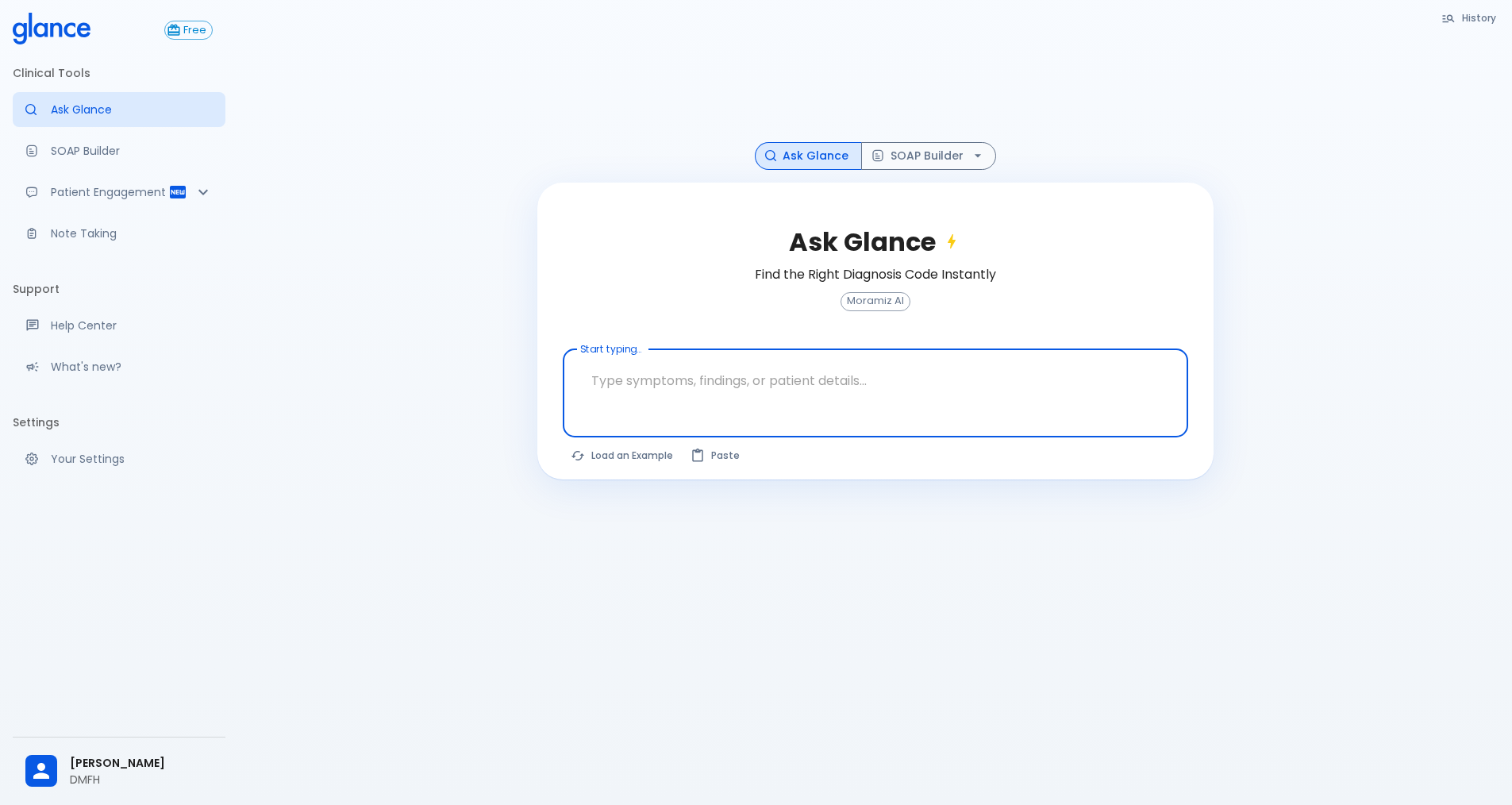
scroll to position [38, 0]
